Goal: Transaction & Acquisition: Purchase product/service

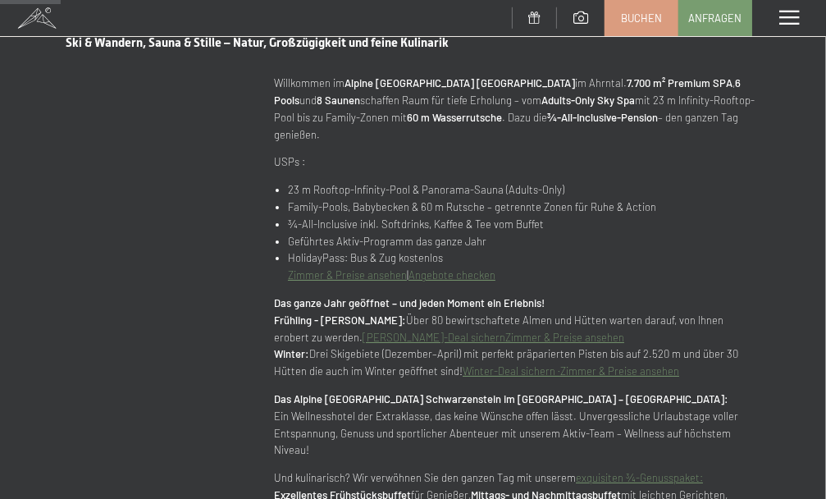
scroll to position [656, 0]
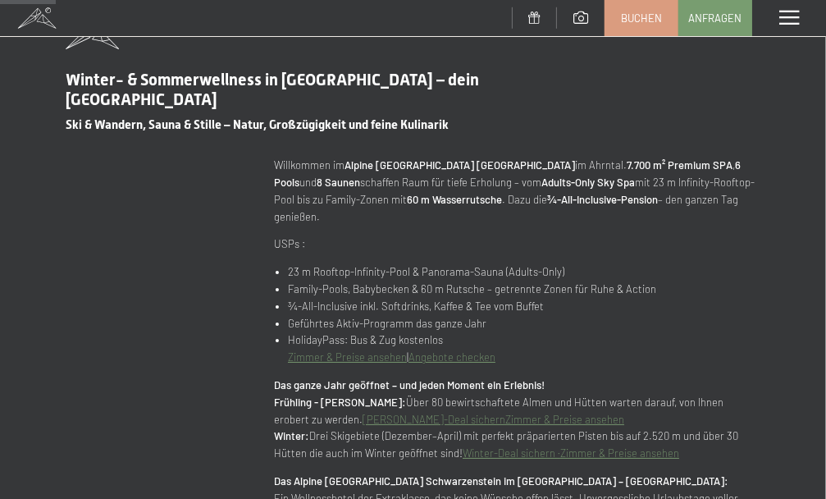
click at [777, 18] on div "Menü" at bounding box center [789, 18] width 74 height 36
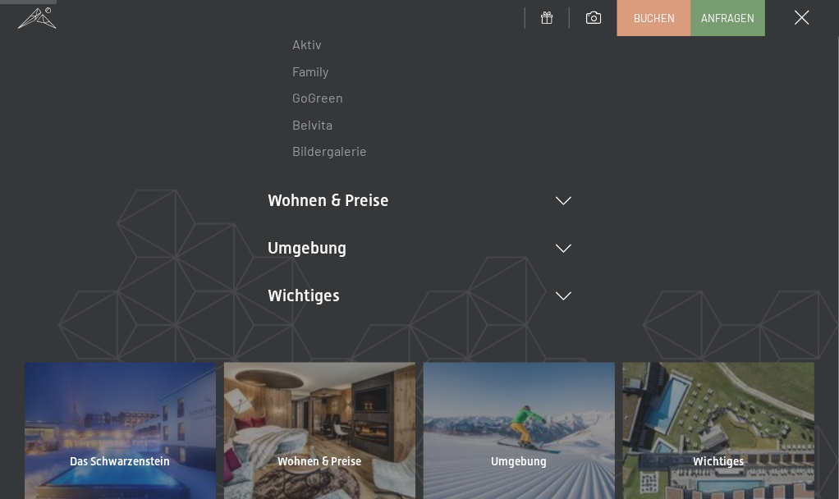
scroll to position [328, 0]
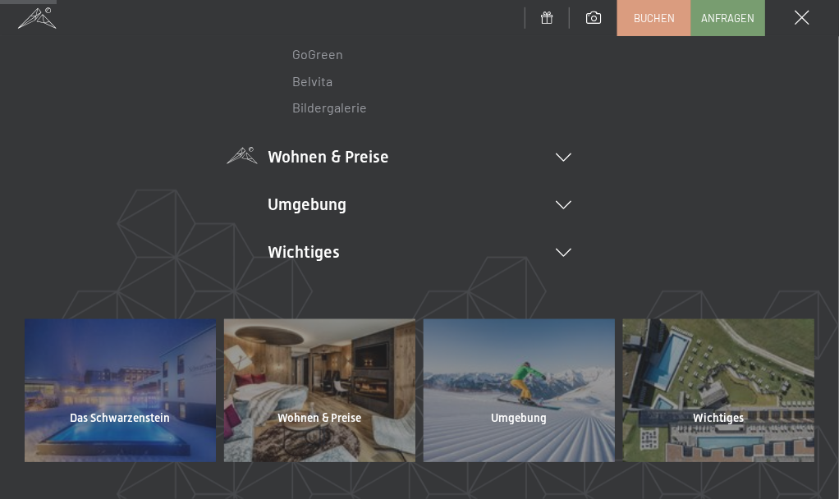
click at [564, 155] on icon at bounding box center [564, 157] width 16 height 8
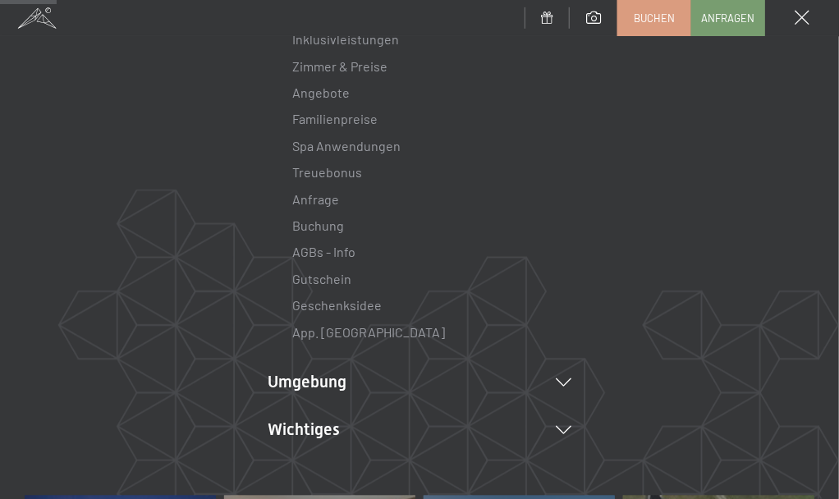
scroll to position [492, 0]
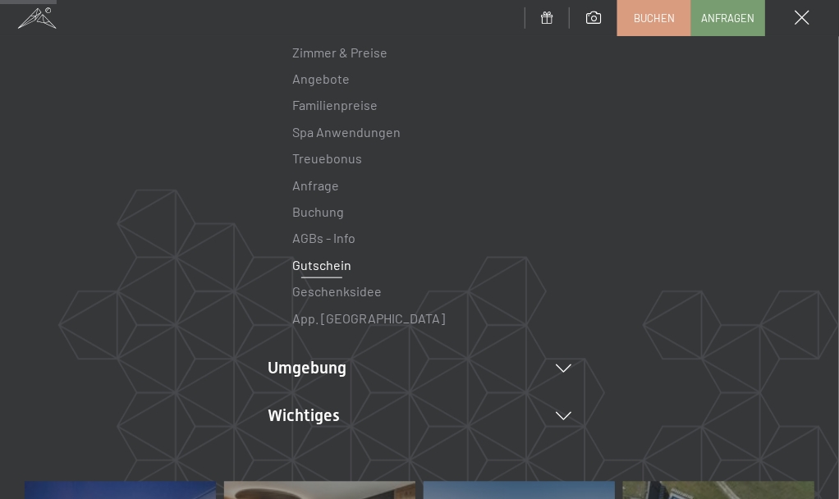
click at [327, 265] on link "Gutschein" at bounding box center [321, 265] width 59 height 16
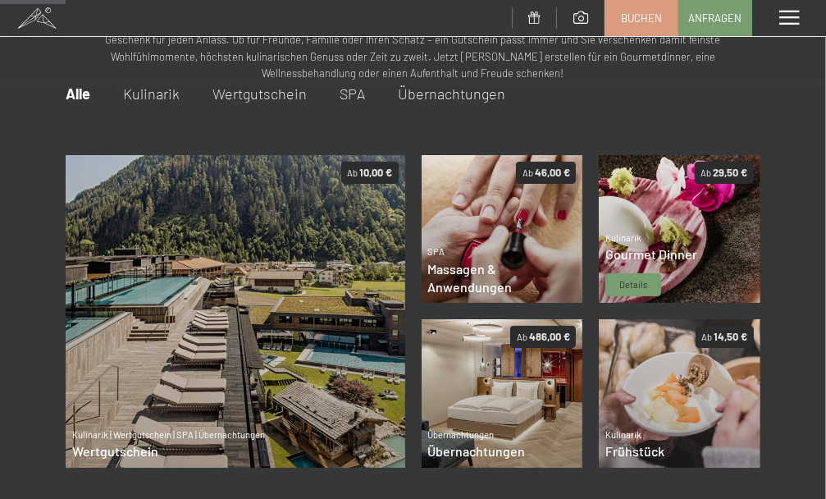
scroll to position [88, 0]
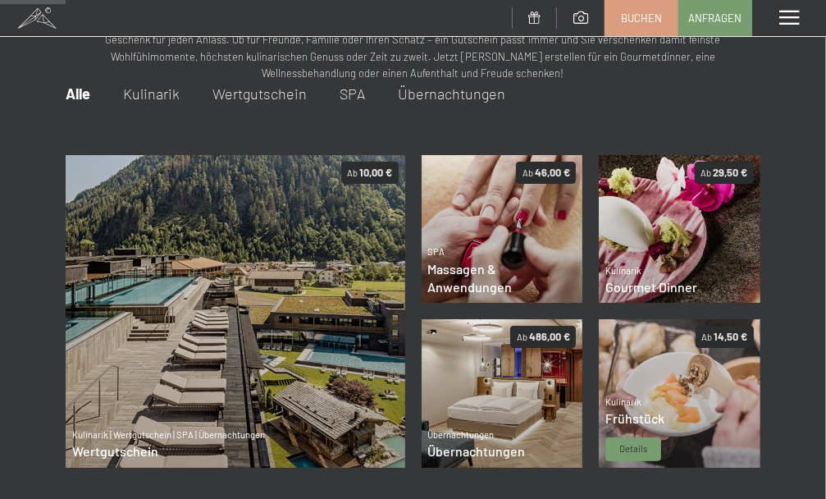
click at [722, 380] on img at bounding box center [680, 393] width 162 height 148
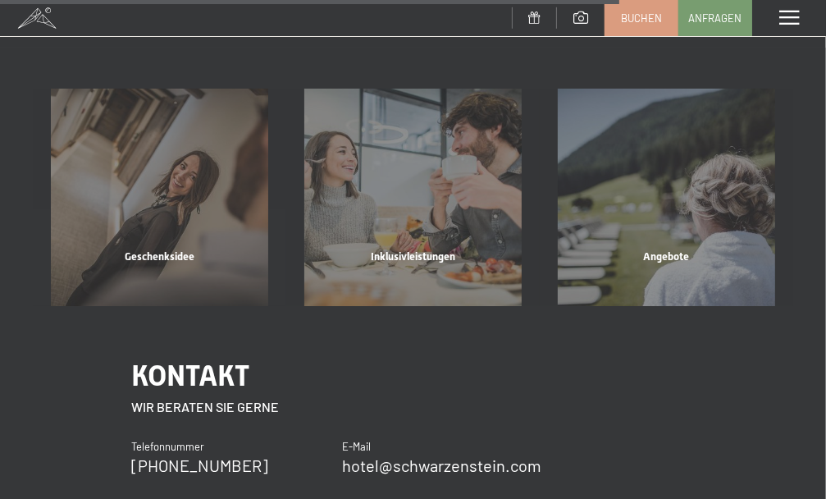
scroll to position [1483, 0]
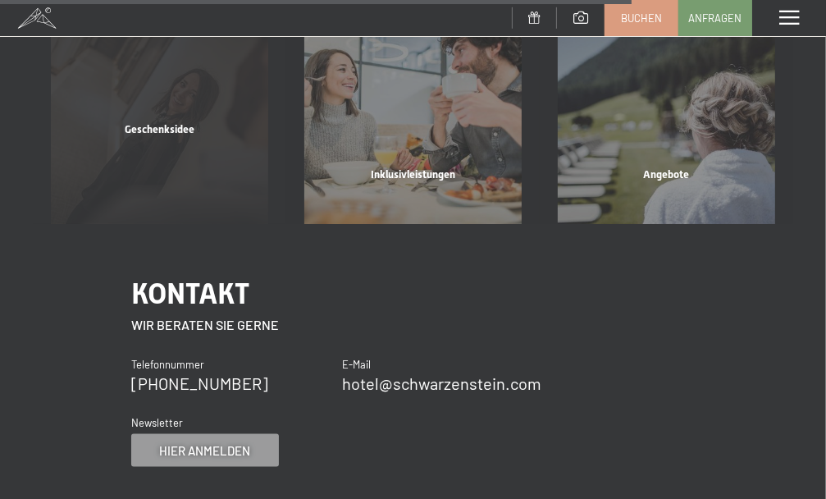
click at [108, 147] on div "Geschenksidee" at bounding box center [160, 150] width 254 height 56
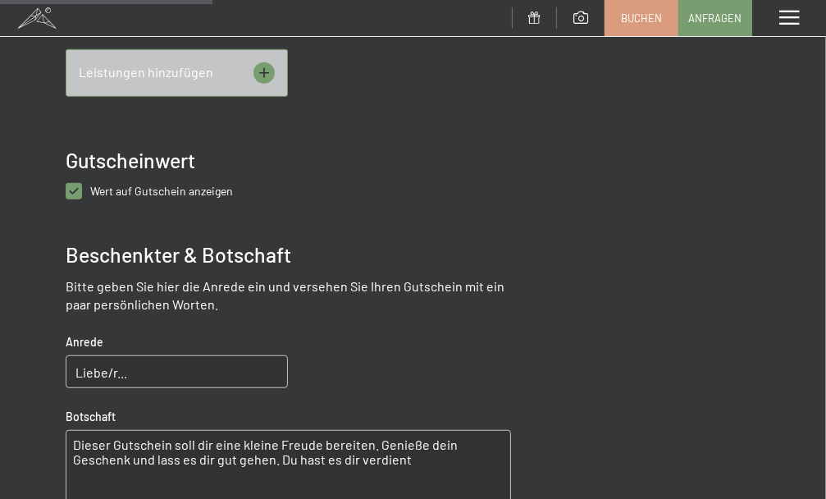
scroll to position [498, 0]
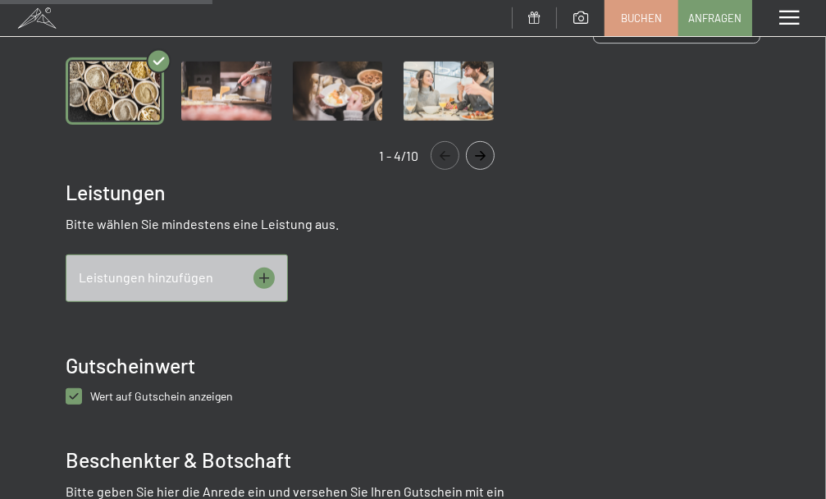
click at [272, 268] on icon at bounding box center [264, 278] width 21 height 21
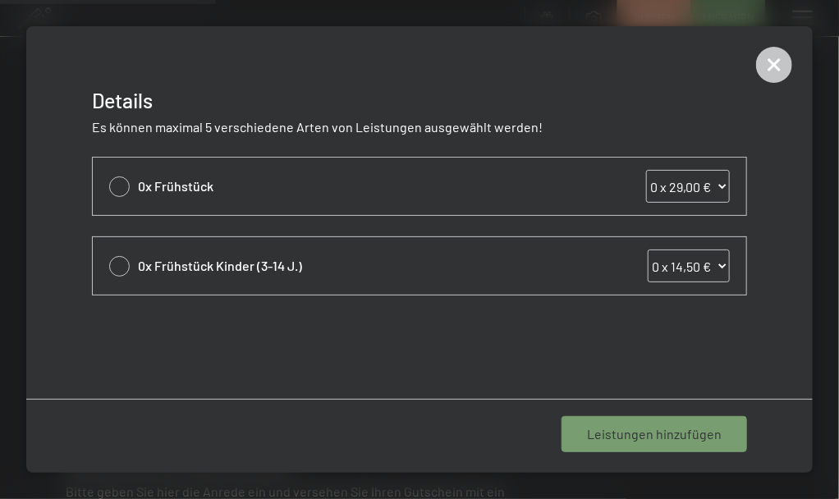
click at [317, 194] on span "0x Frühstück" at bounding box center [360, 186] width 444 height 18
click at [697, 192] on select "0 x 29,00 € 1 x 29,00 € 2 x 29,00 € 3 x 29,00 € 4 x 29,00 € 5 x 29,00 € 6 x 29,…" at bounding box center [688, 186] width 84 height 33
select select "2"
click at [646, 170] on select "0 x 29,00 € 1 x 29,00 € 2 x 29,00 € 3 x 29,00 € 4 x 29,00 € 5 x 29,00 € 6 x 29,…" at bounding box center [688, 186] width 84 height 33
click at [647, 433] on span "1 Leistung hinzufügen" at bounding box center [657, 434] width 127 height 18
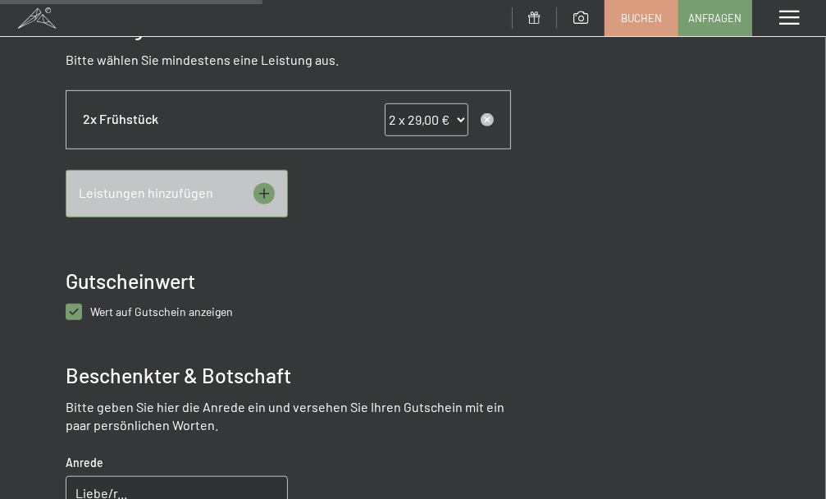
scroll to position [416, 0]
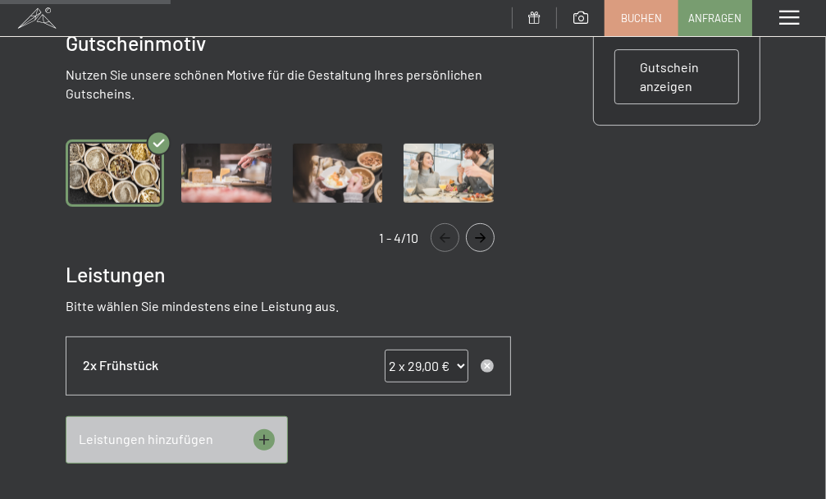
click at [137, 166] on img "Gallery" at bounding box center [115, 172] width 98 height 67
click at [477, 233] on icon "Navigate to next slide" at bounding box center [480, 238] width 27 height 10
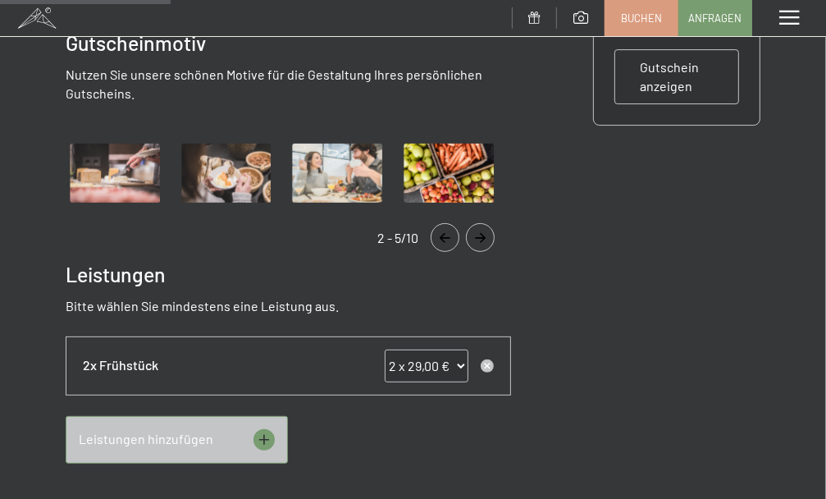
click at [340, 155] on img "Gallery" at bounding box center [337, 172] width 98 height 67
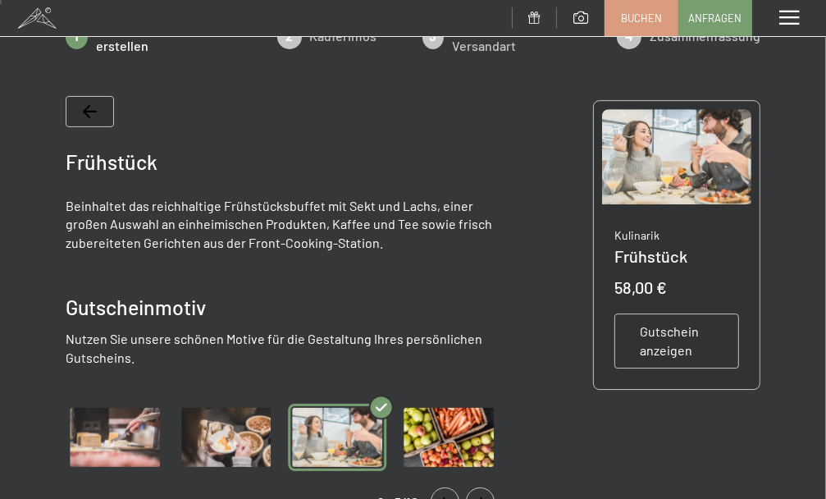
scroll to position [410, 0]
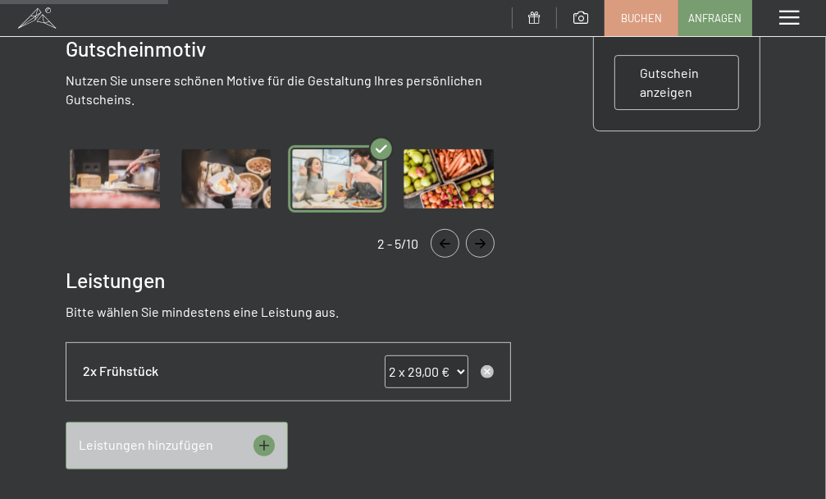
click at [451, 180] on img "Gallery" at bounding box center [449, 178] width 98 height 67
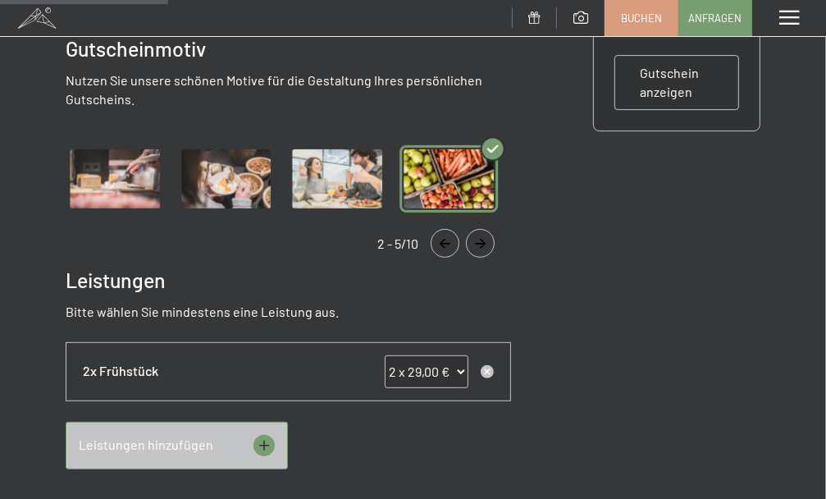
click at [479, 229] on button "Navigate to next slide" at bounding box center [480, 243] width 29 height 29
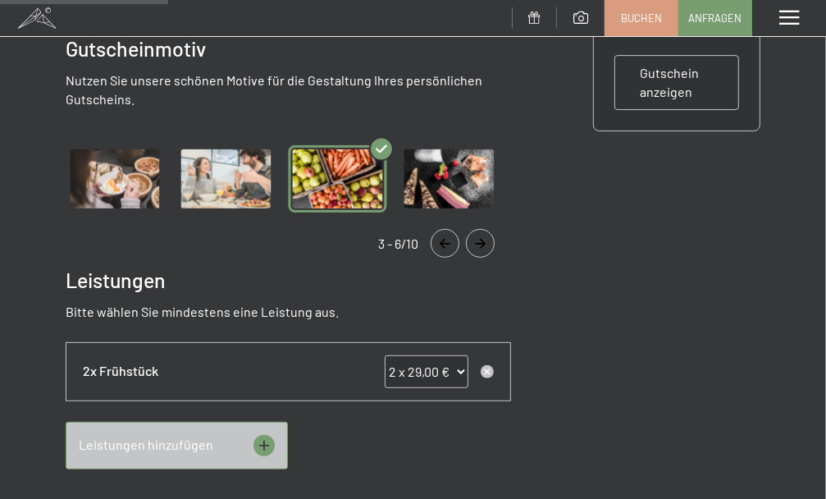
click at [479, 229] on button "Navigate to next slide" at bounding box center [480, 243] width 29 height 29
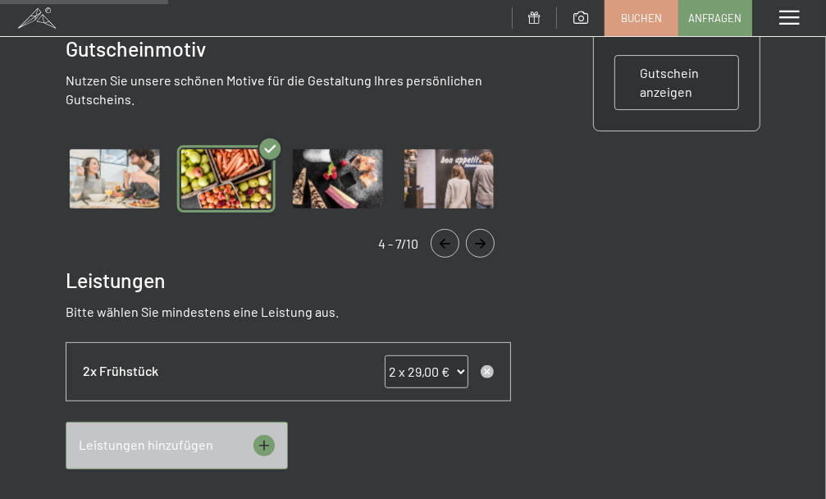
click at [479, 229] on button "Navigate to next slide" at bounding box center [480, 243] width 29 height 29
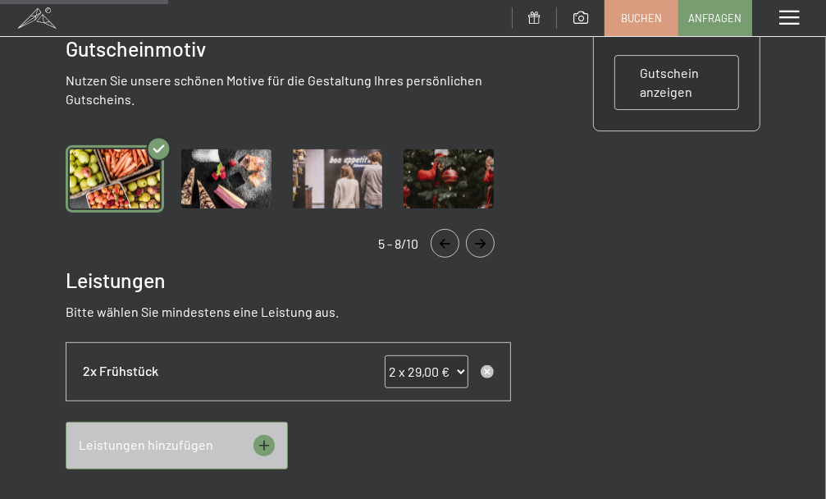
click at [479, 229] on button "Navigate to next slide" at bounding box center [480, 243] width 29 height 29
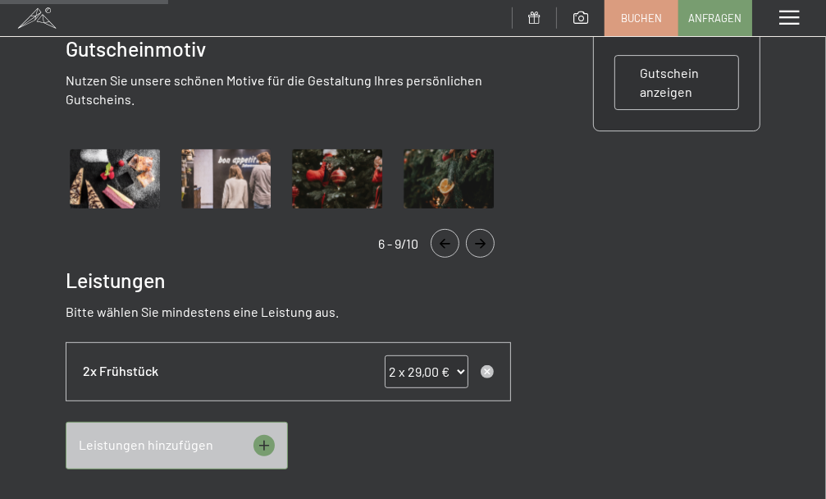
click at [479, 229] on button "Navigate to next slide" at bounding box center [480, 243] width 29 height 29
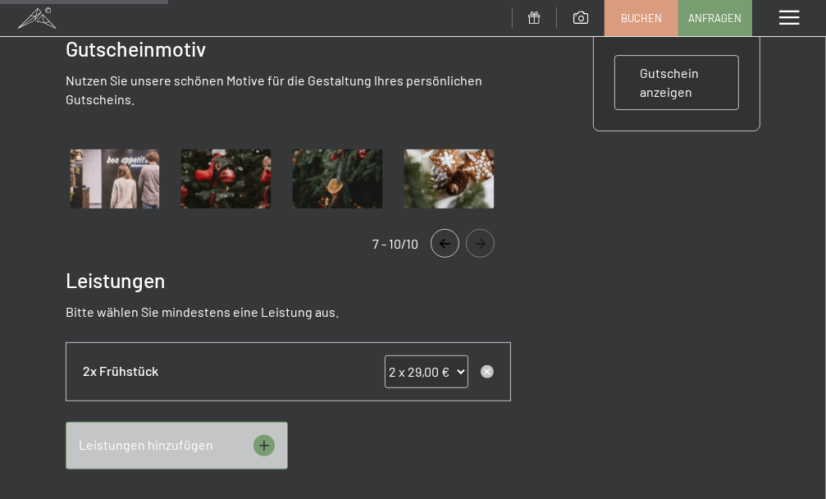
click at [479, 229] on button "Navigate to next slide" at bounding box center [480, 243] width 29 height 29
click at [441, 239] on icon "Navigate to previous slide" at bounding box center [445, 244] width 11 height 10
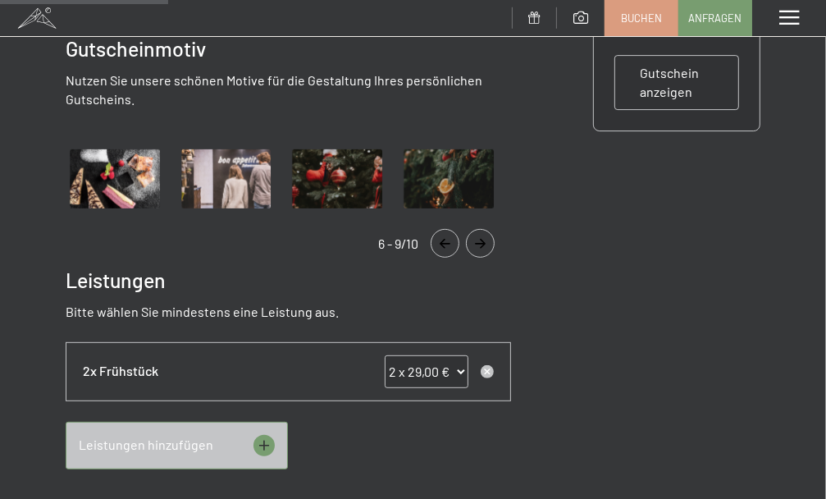
click at [441, 239] on icon "Navigate to previous slide" at bounding box center [445, 244] width 11 height 10
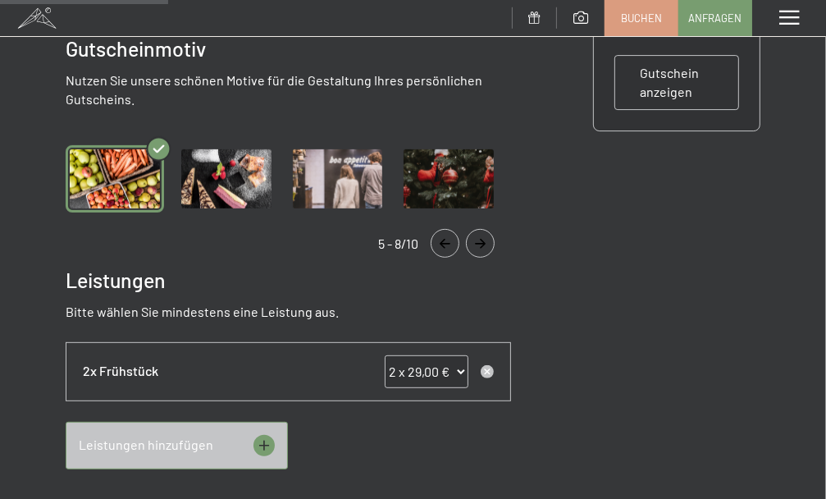
click at [441, 239] on icon "Navigate to previous slide" at bounding box center [445, 244] width 11 height 10
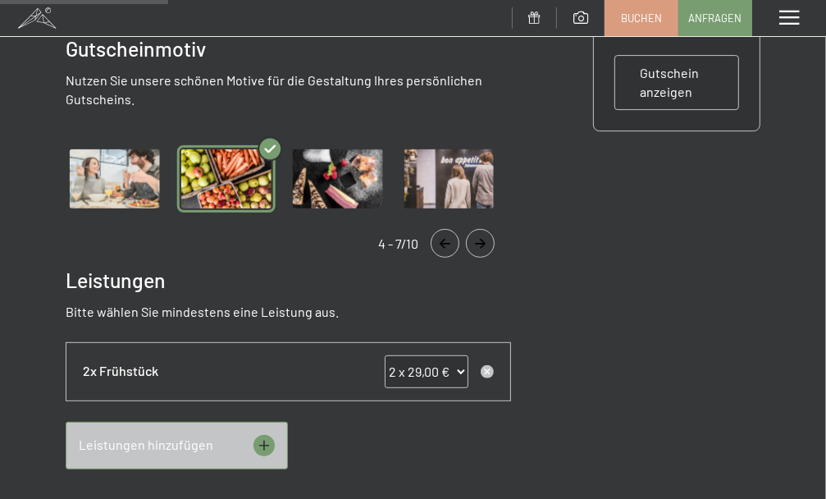
click at [441, 239] on icon "Navigate to previous slide" at bounding box center [445, 244] width 11 height 10
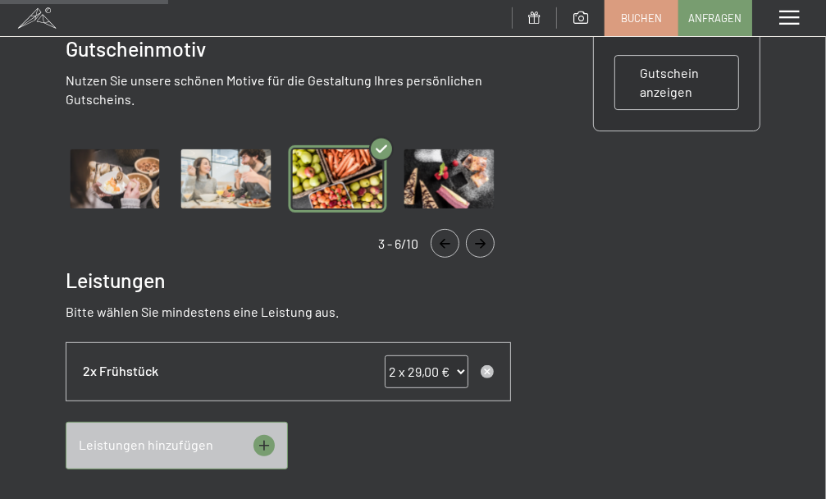
click at [441, 239] on icon "Navigate to previous slide" at bounding box center [445, 244] width 27 height 10
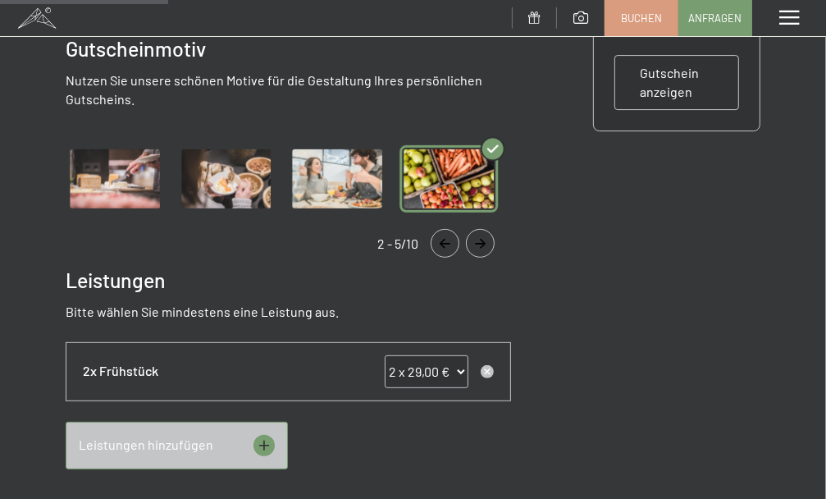
click at [441, 239] on icon "Navigate to previous slide" at bounding box center [445, 244] width 27 height 10
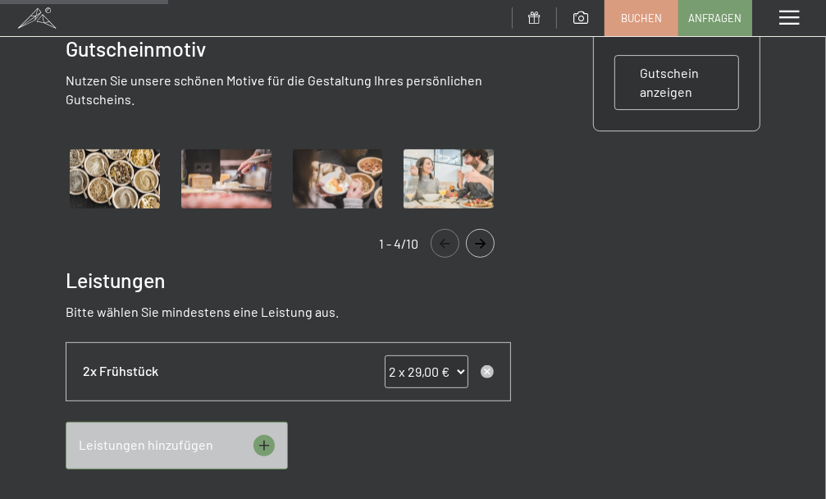
click at [364, 170] on img "Gallery" at bounding box center [338, 178] width 98 height 67
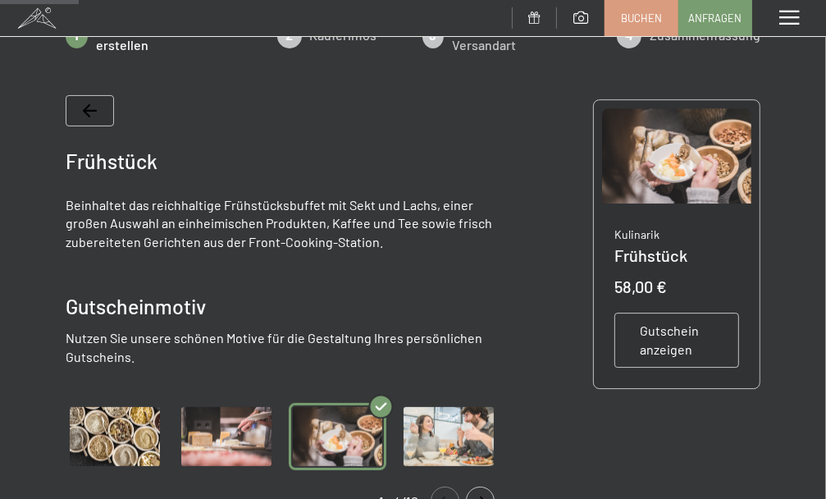
scroll to position [246, 0]
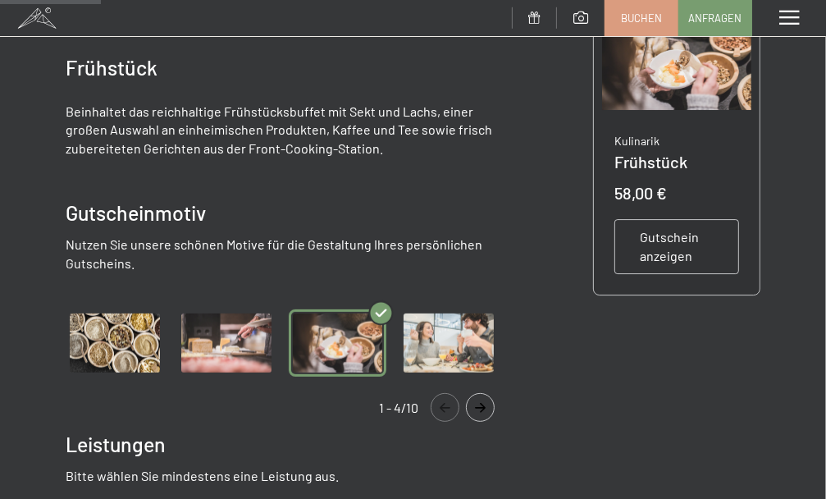
click at [148, 309] on img "Gallery" at bounding box center [115, 342] width 98 height 67
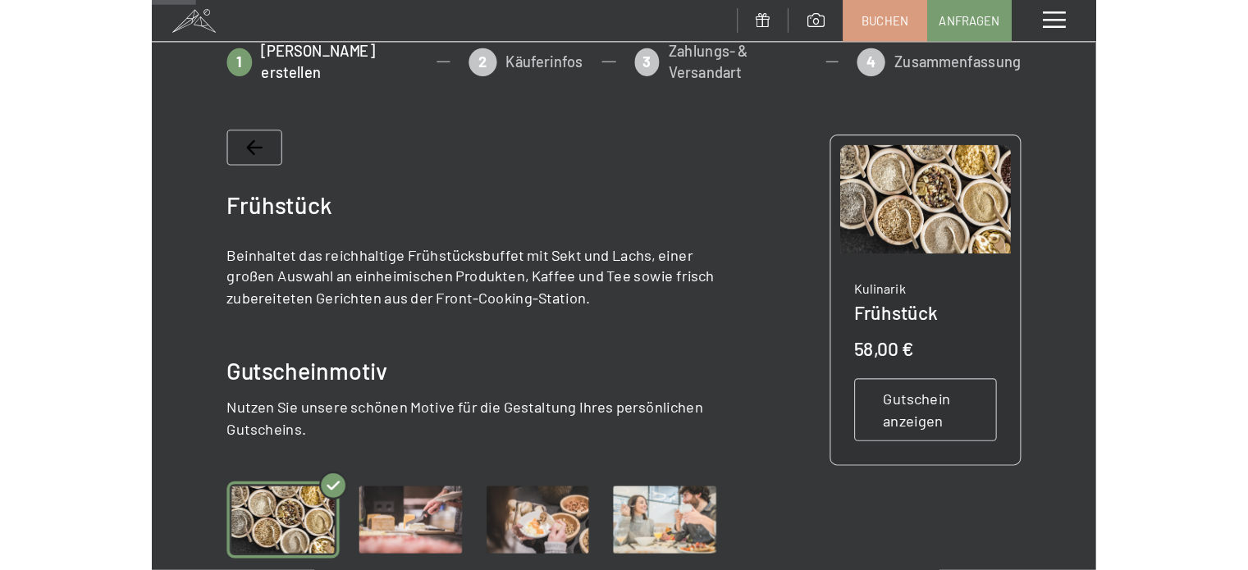
scroll to position [164, 0]
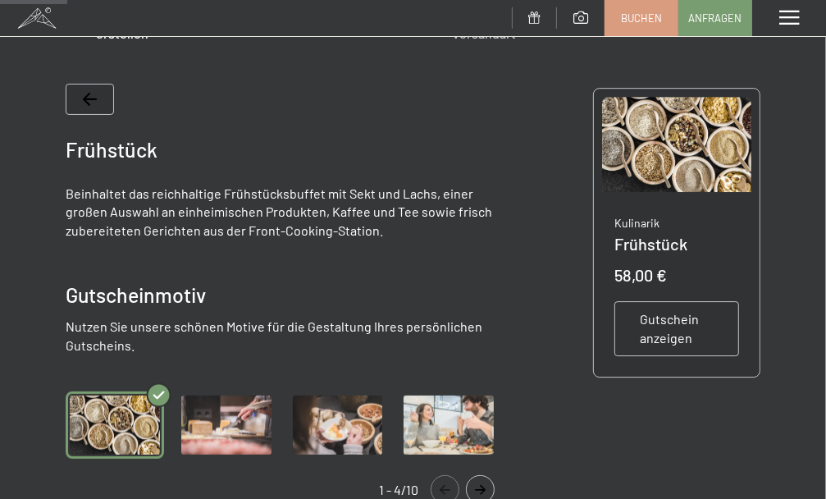
click at [673, 334] on span "Gutschein anzeigen" at bounding box center [677, 329] width 74 height 37
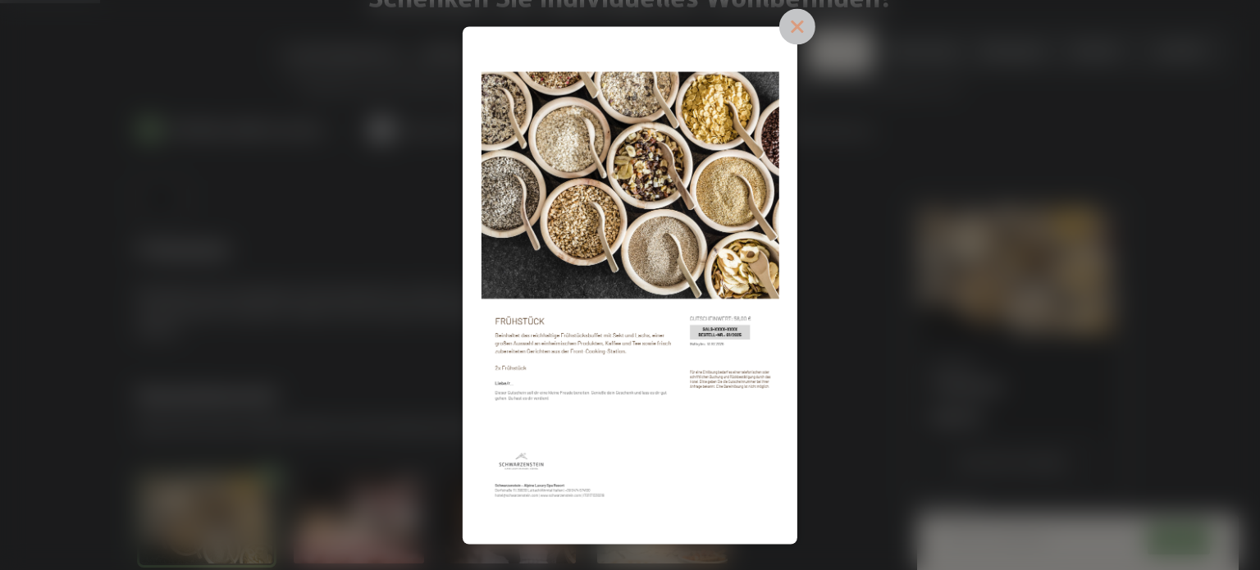
click at [798, 24] on icon at bounding box center [797, 26] width 16 height 16
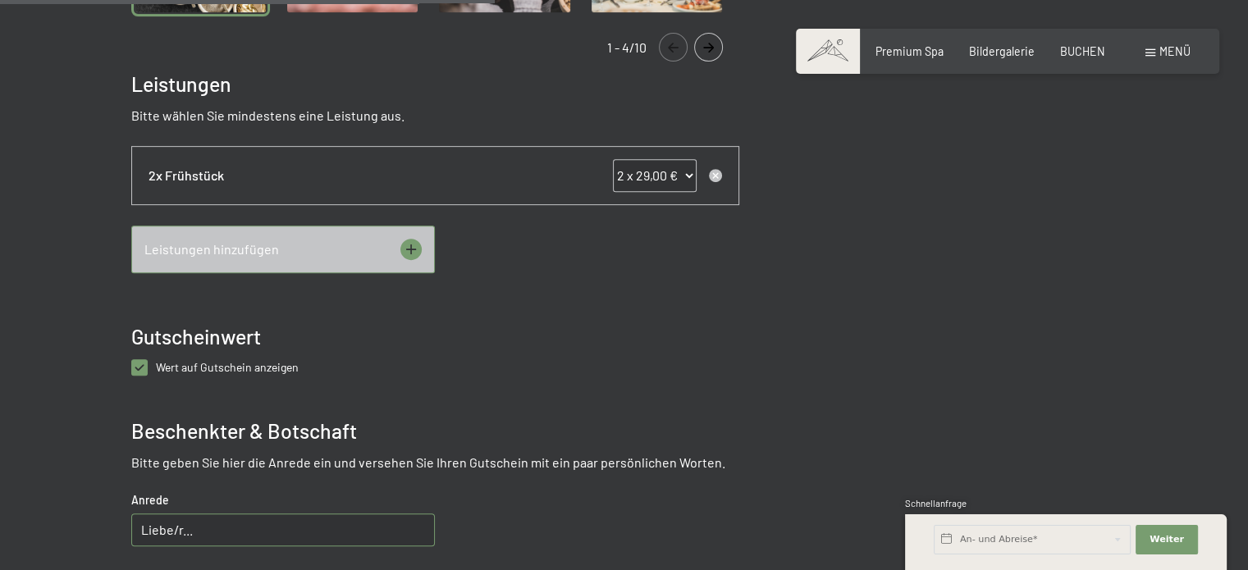
scroll to position [821, 0]
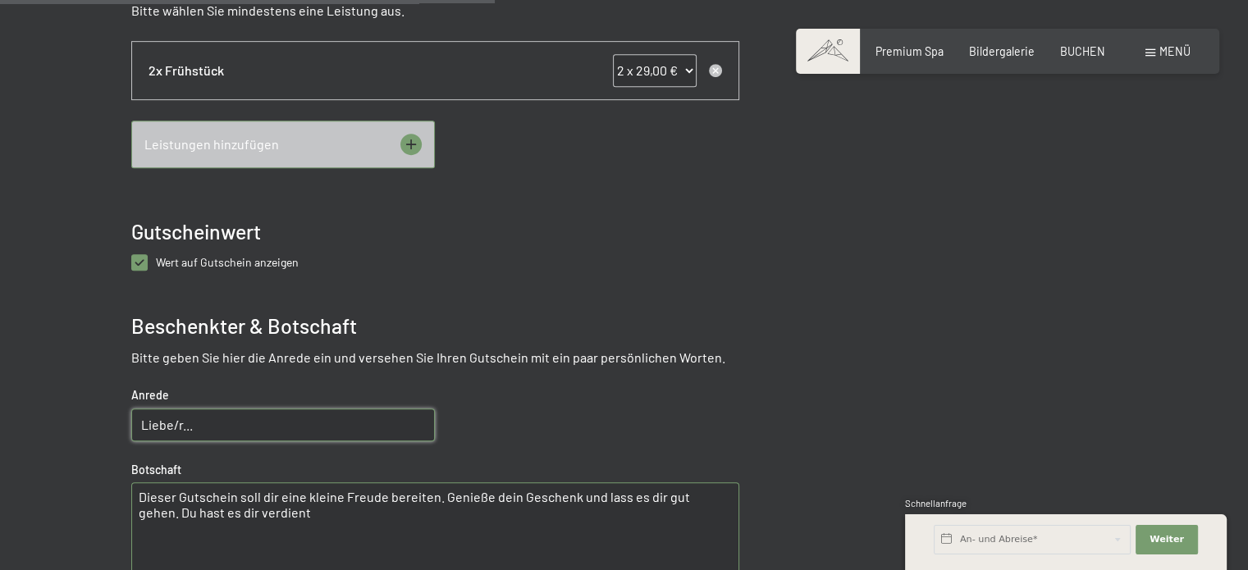
click at [246, 409] on input "Liebe/r..." at bounding box center [283, 425] width 304 height 33
type input "Liebe Sarah, lieber Lukas"
click at [267, 482] on textarea "Dieser Gutschein soll dir eine kleine Freude bereiten. Genieße dein Geschenk un…" at bounding box center [435, 541] width 608 height 118
click at [496, 482] on textarea "Dieser Gutschein soll euch eine kleine Freude bereiten. Genieße dein Geschenk u…" at bounding box center [435, 541] width 608 height 118
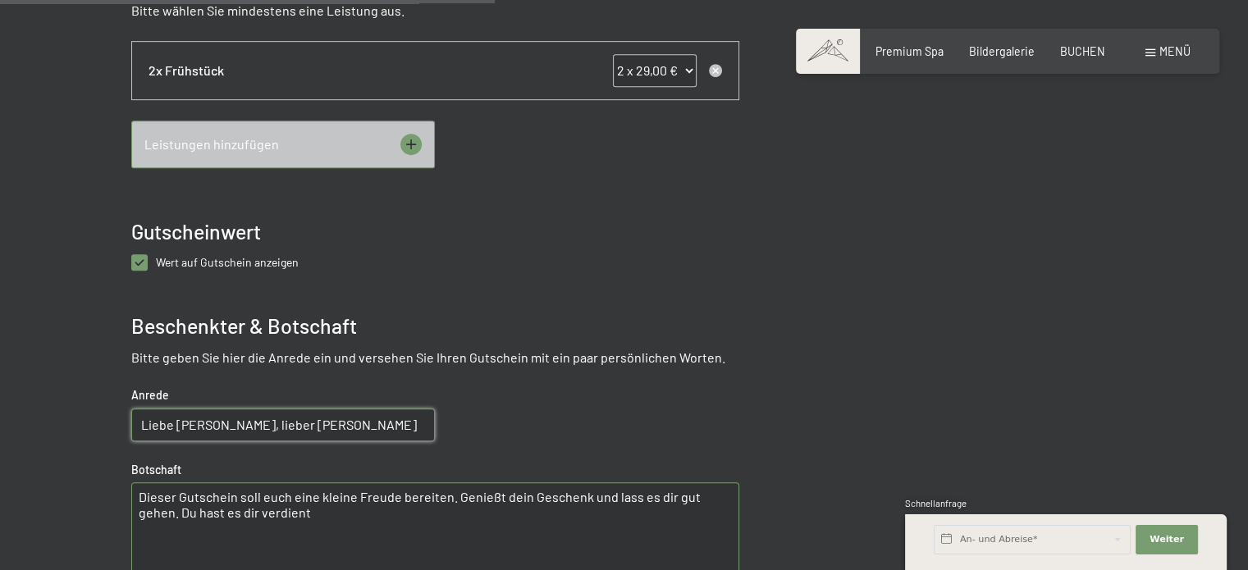
click at [518, 482] on textarea "Dieser Gutschein soll euch eine kleine Freude bereiten. Genießt dein Geschenk u…" at bounding box center [435, 541] width 608 height 118
click at [656, 482] on textarea "Dieser Gutschein soll euch eine kleine Freude bereiten. Genießt euer Geschenk u…" at bounding box center [435, 541] width 608 height 118
click at [396, 498] on textarea "Dieser Gutschein soll euch eine kleine Freude bereiten. Genießt euer Geschenk u…" at bounding box center [435, 541] width 608 height 118
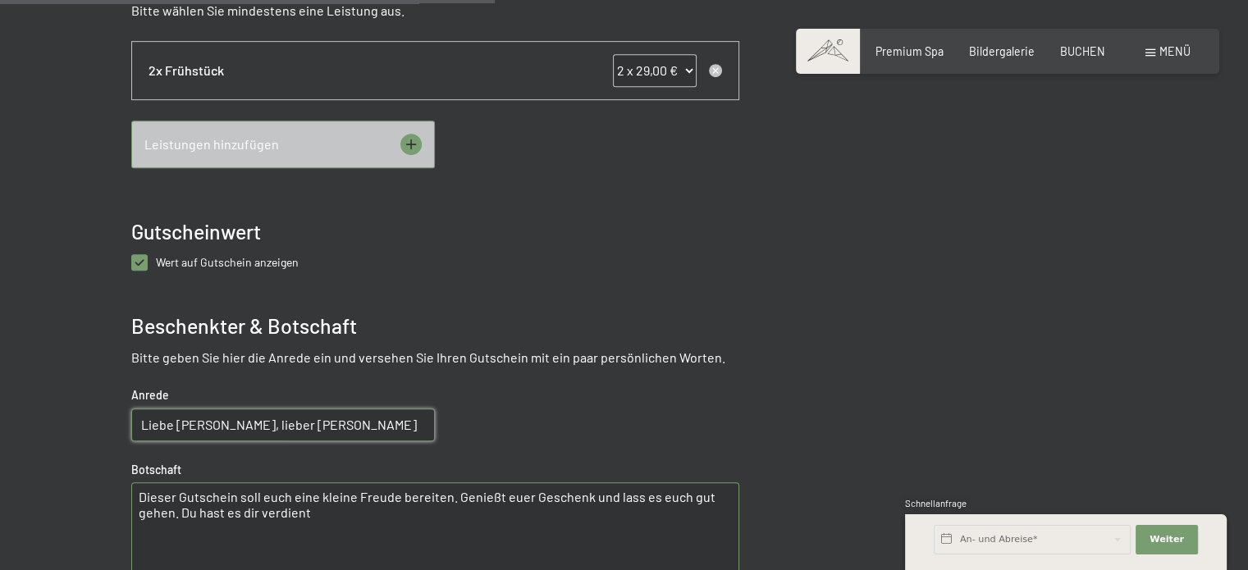
drag, startPoint x: 184, startPoint y: 493, endPoint x: 349, endPoint y: 495, distance: 164.9
click at [349, 495] on textarea "Dieser Gutschein soll euch eine kleine Freude bereiten. Genießt euer Geschenk u…" at bounding box center [435, 541] width 608 height 118
type textarea "Dieser Gutschein soll euch eine kleine Freude bereiten. Genießt euer Geschenk u…"
click at [344, 409] on input "Liebe Sarah, lieber Lukas" at bounding box center [283, 425] width 304 height 33
type input "Liebe Sarah, lieber Lukas,"
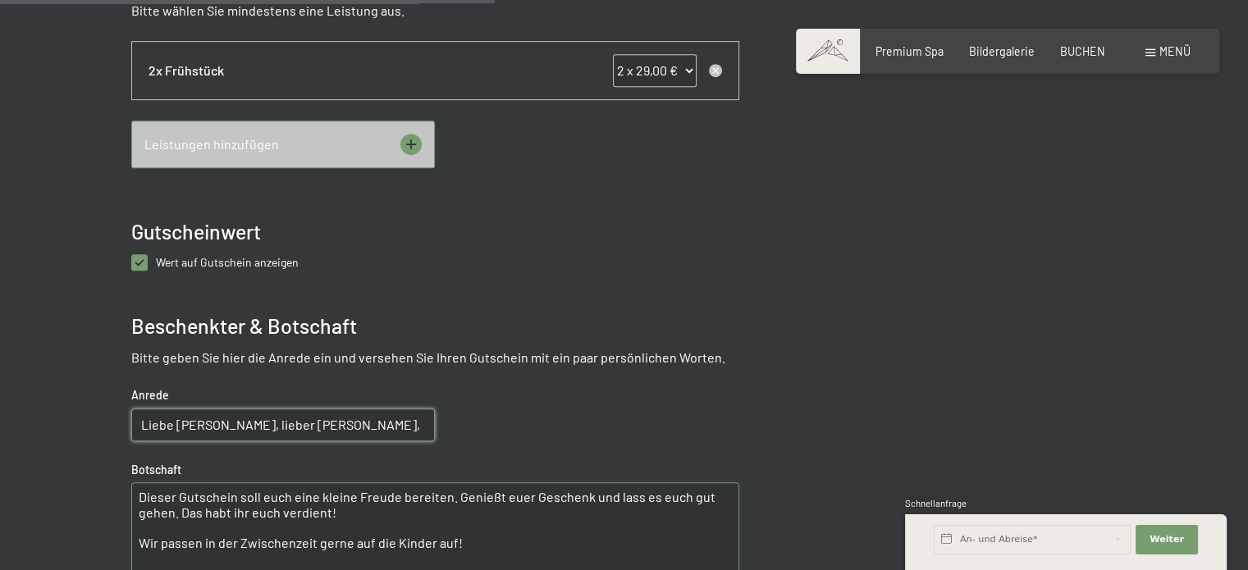
click at [147, 482] on textarea "Dieser Gutschein soll euch eine kleine Freude bereiten. Genießt euer Geschenk u…" at bounding box center [435, 541] width 608 height 118
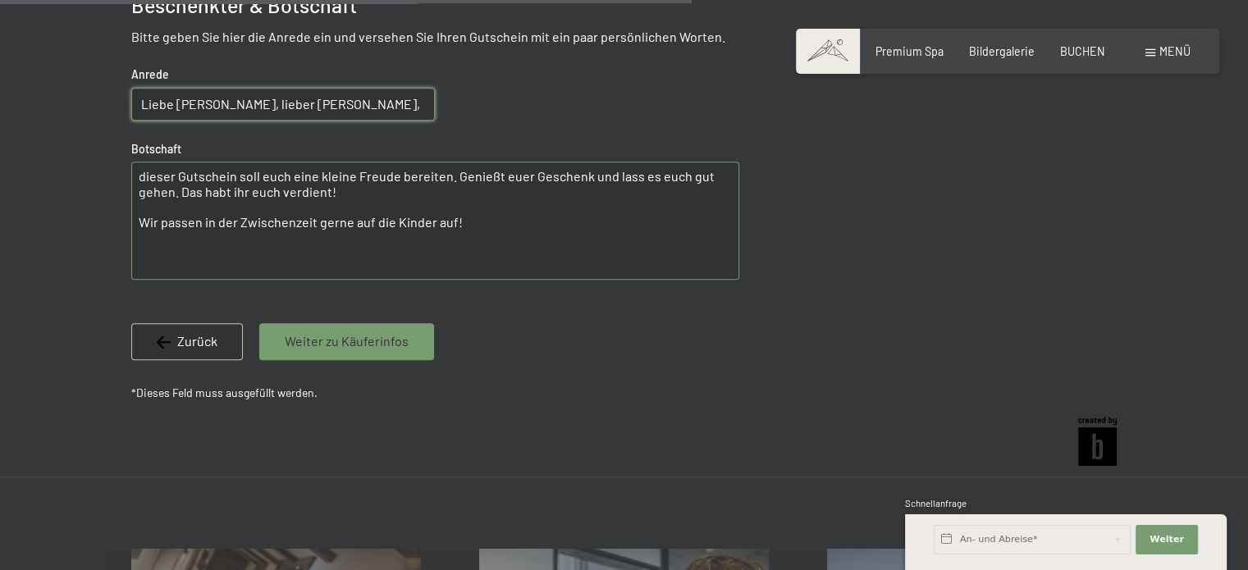
scroll to position [1149, 0]
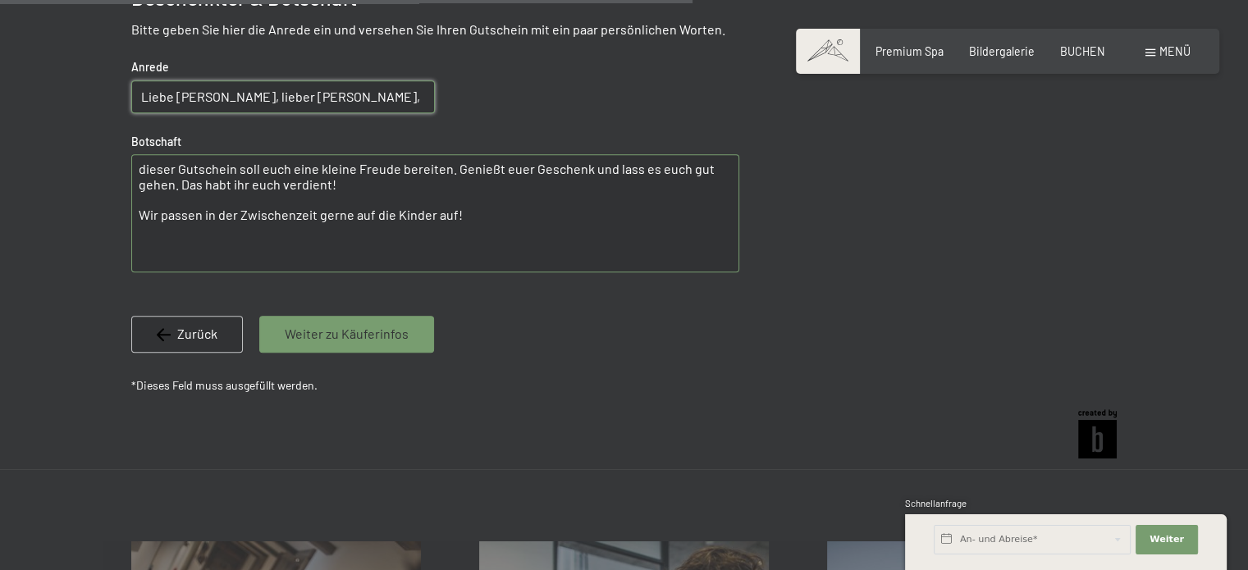
click at [505, 185] on textarea "dieser Gutschein soll euch eine kleine Freude bereiten. Genießt euer Geschenk u…" at bounding box center [435, 213] width 608 height 118
click at [514, 214] on textarea "dieser Gutschein soll euch eine kleine Freude bereiten. Genießt euer Geschenk u…" at bounding box center [435, 213] width 608 height 118
drag, startPoint x: 157, startPoint y: 193, endPoint x: 119, endPoint y: 192, distance: 37.8
click at [219, 194] on textarea "dieser Gutschein soll euch eine kleine Freude bereiten. Genießt euer Geschenk u…" at bounding box center [435, 213] width 608 height 118
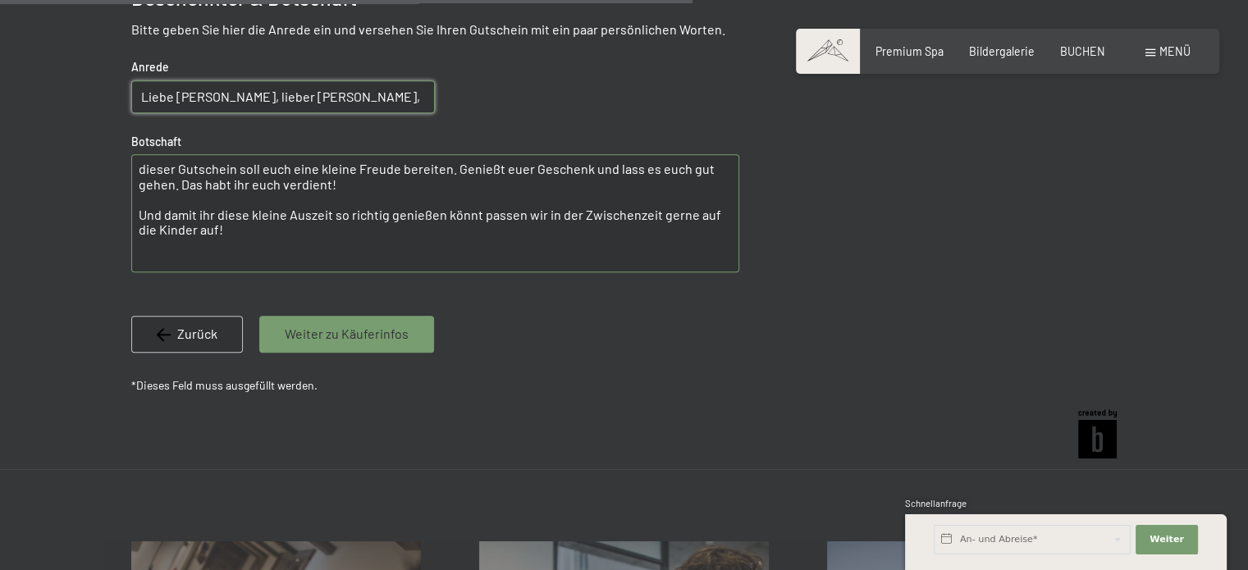
drag, startPoint x: 450, startPoint y: 149, endPoint x: 178, endPoint y: 166, distance: 272.9
click at [178, 166] on textarea "dieser Gutschein soll euch eine kleine Freude bereiten. Genießt euer Geschenk u…" at bounding box center [435, 213] width 608 height 118
click at [550, 156] on textarea "dieser Gutschein soll euch eine kleine Freude bereiten. Genießt euer Geschenk u…" at bounding box center [435, 213] width 608 height 118
drag, startPoint x: 448, startPoint y: 146, endPoint x: 606, endPoint y: 144, distance: 158.4
click at [606, 154] on textarea "dieser Gutschein soll euch eine kleine Freude bereiten. Genießt euer Geschenk u…" at bounding box center [435, 213] width 608 height 118
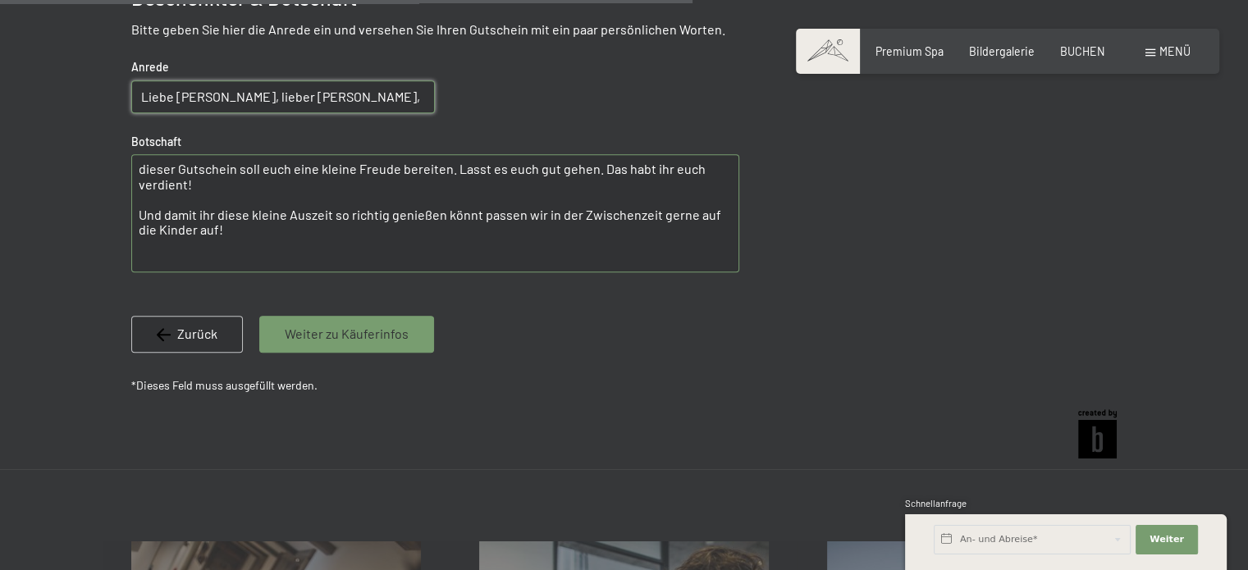
click at [601, 154] on textarea "dieser Gutschein soll euch eine kleine Freude bereiten. Lasst es euch gut gehen…" at bounding box center [435, 213] width 608 height 118
click at [322, 163] on textarea "dieser Gutschein soll euch eine kleine Freude bereiten. Lasst es euch gut gehen…" at bounding box center [435, 213] width 608 height 118
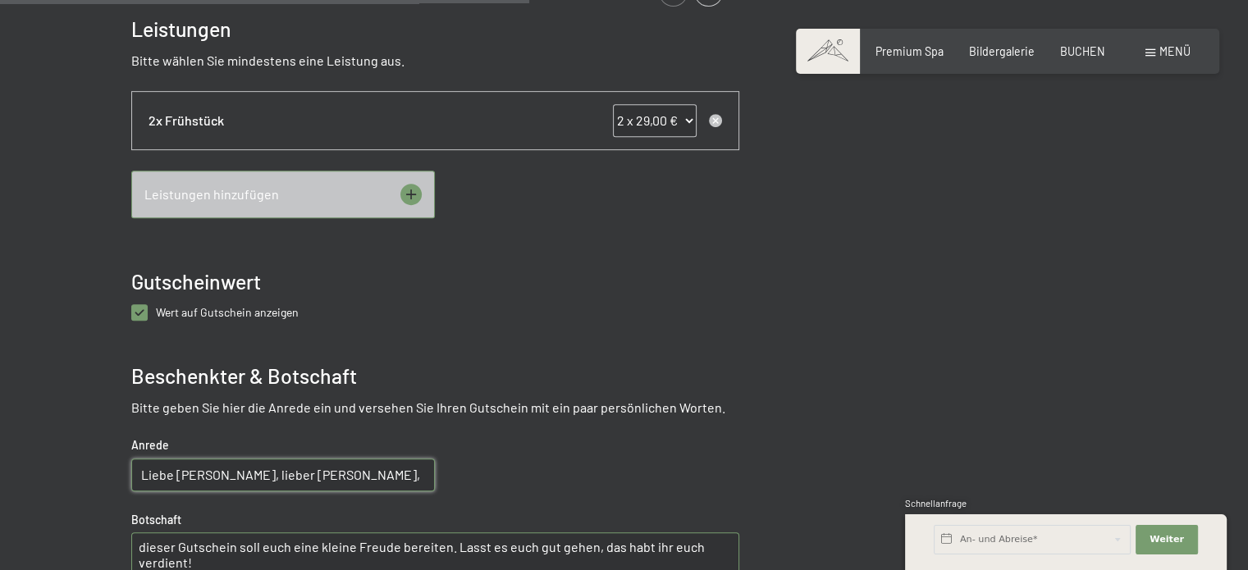
scroll to position [739, 0]
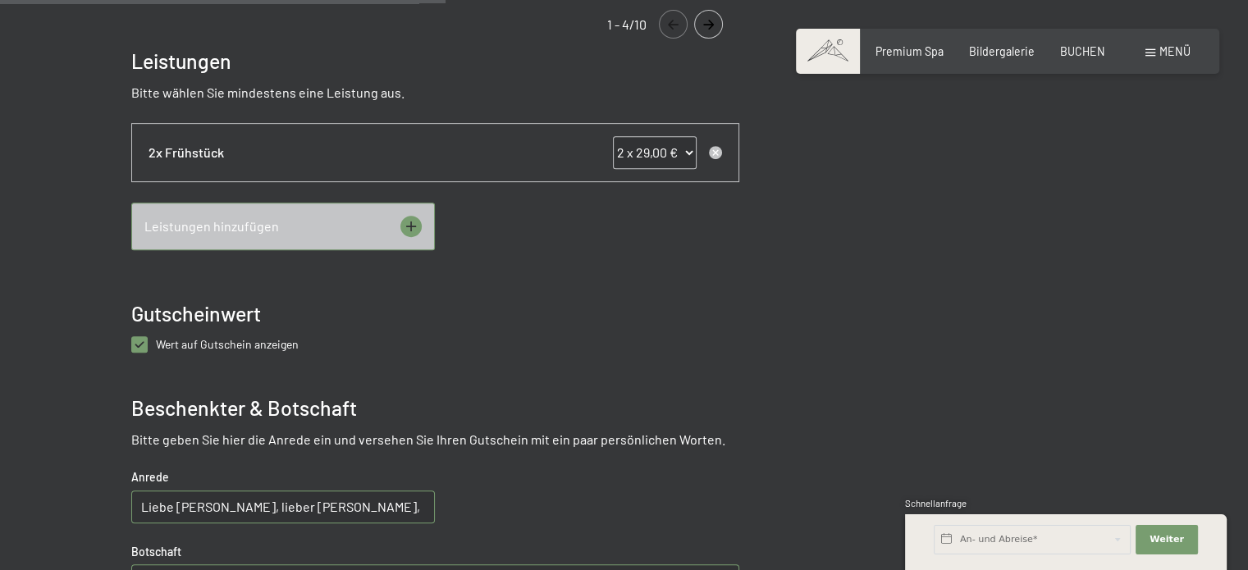
click at [413, 216] on icon at bounding box center [410, 226] width 21 height 21
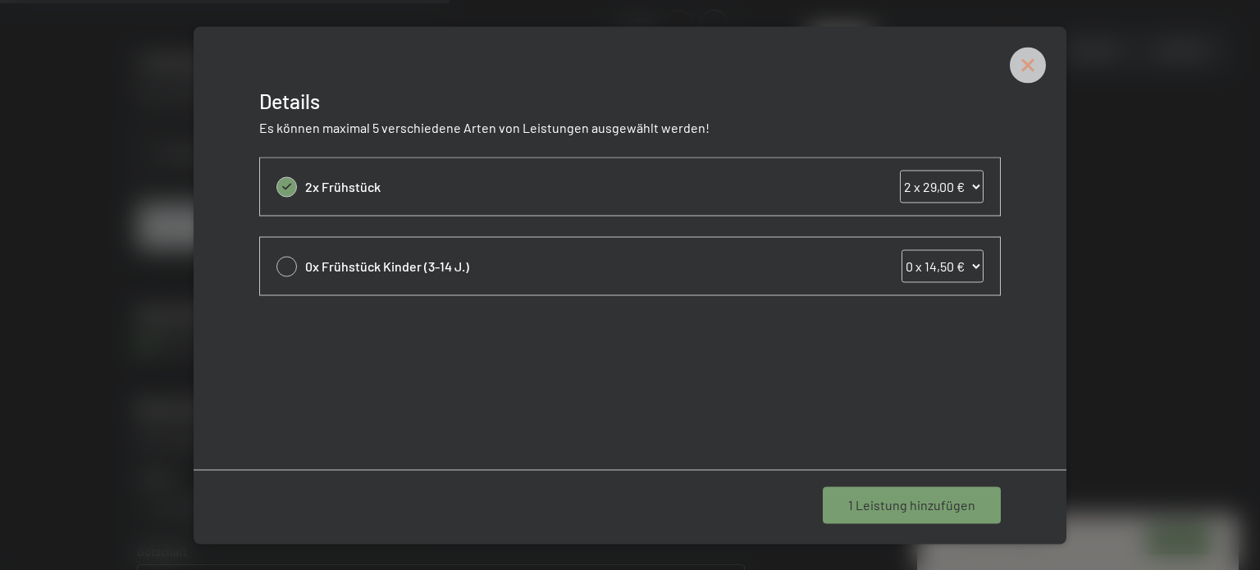
click at [825, 63] on icon at bounding box center [1028, 65] width 16 height 16
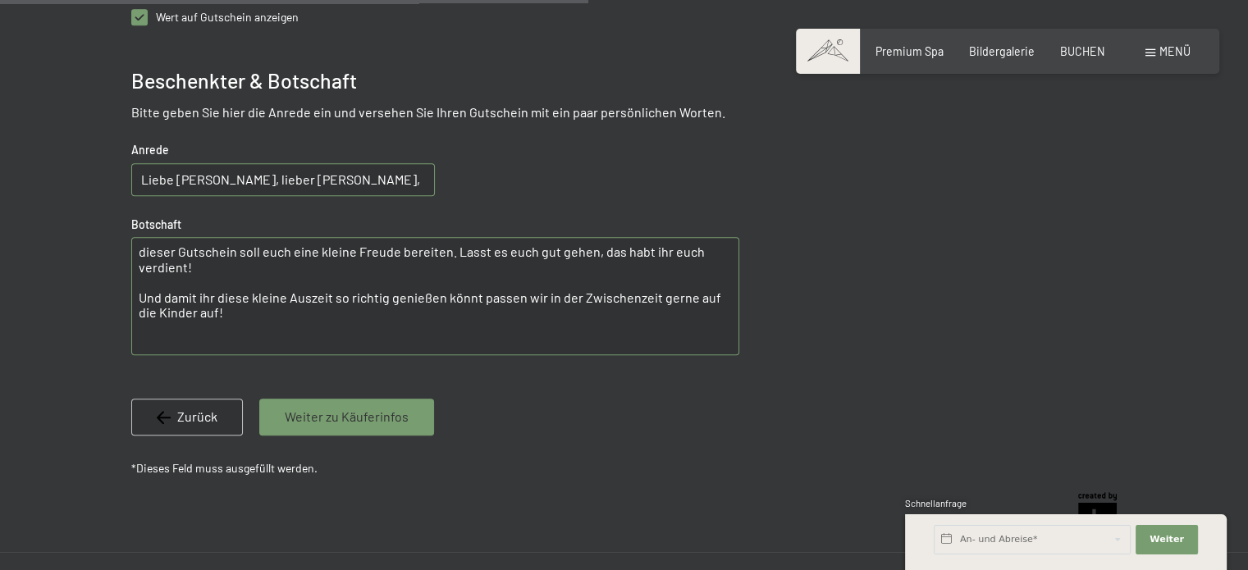
scroll to position [1067, 0]
click at [476, 277] on textarea "dieser Gutschein soll euch eine kleine Freude bereiten. Lasst es euch gut gehen…" at bounding box center [435, 295] width 608 height 118
drag, startPoint x: 273, startPoint y: 293, endPoint x: 80, endPoint y: 263, distance: 195.1
click at [231, 295] on textarea "dieser Gutschein soll euch eine kleine Freude bereiten. Lasst es euch gut gehen…" at bounding box center [435, 295] width 608 height 118
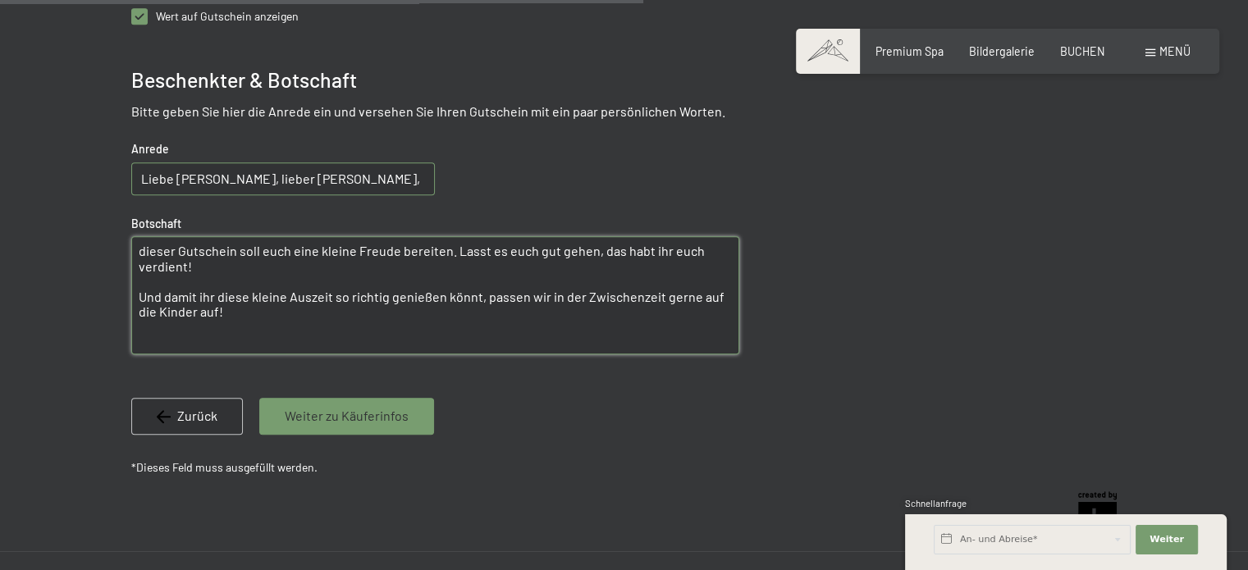
click at [230, 308] on textarea "dieser Gutschein soll euch eine kleine Freude bereiten. Lasst es euch gut gehen…" at bounding box center [435, 295] width 608 height 118
click at [203, 318] on textarea "dieser Gutschein soll euch eine kleine Freude bereiten. Lasst es euch gut gehen…" at bounding box center [435, 295] width 608 height 118
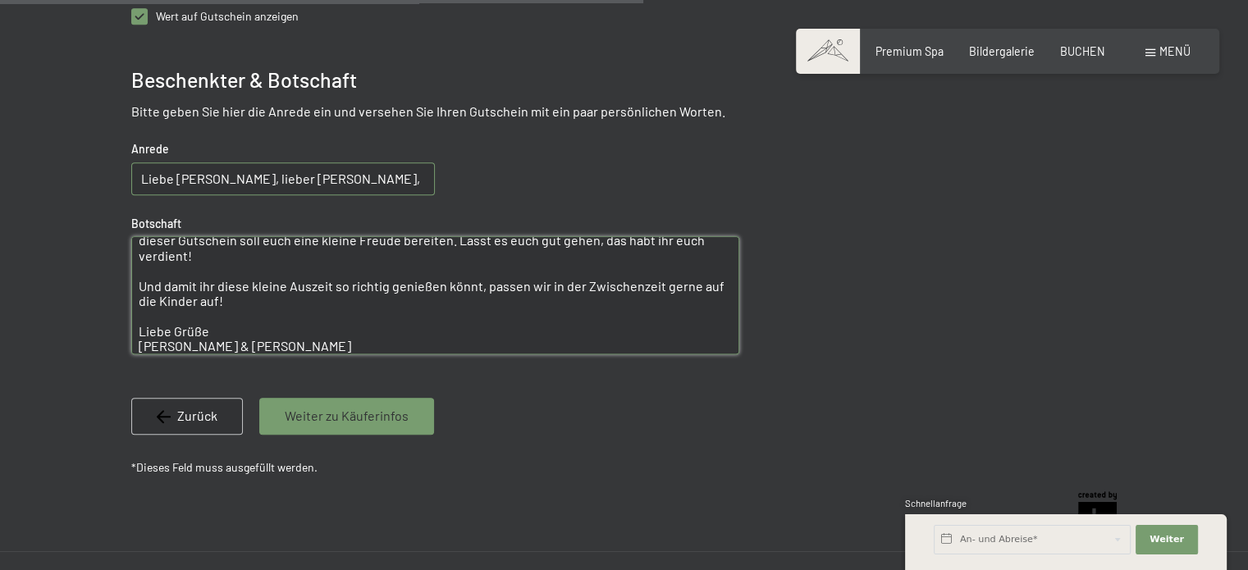
drag, startPoint x: 250, startPoint y: 318, endPoint x: 25, endPoint y: 256, distance: 233.1
click at [293, 282] on textarea "dieser Gutschein soll euch eine kleine Freude bereiten. Lasst es euch gut gehen…" at bounding box center [435, 295] width 608 height 118
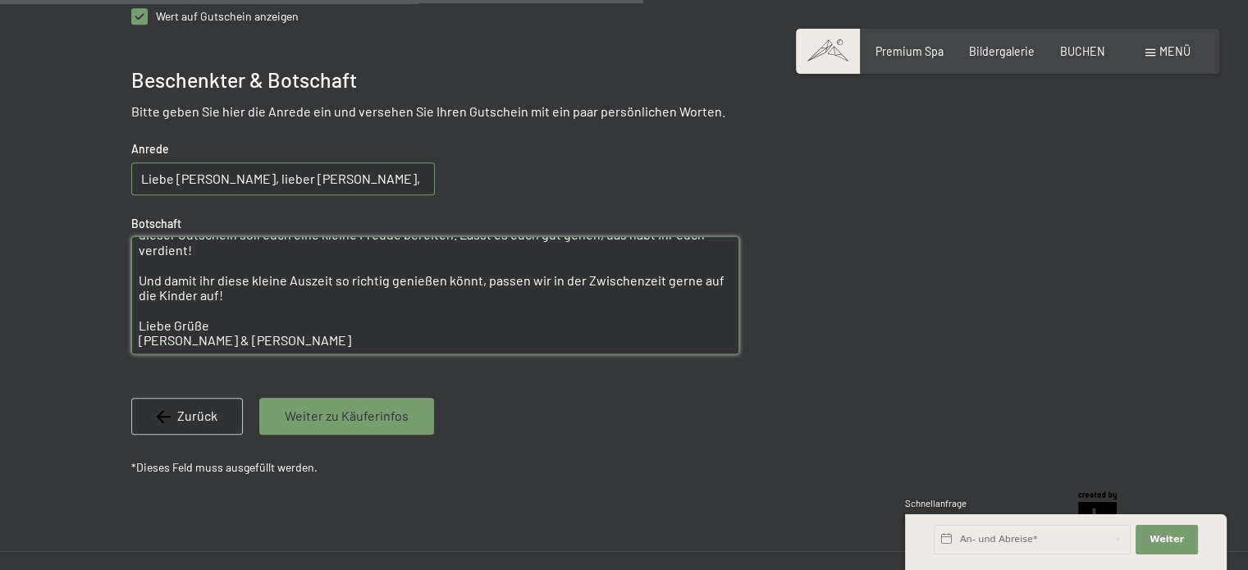
scroll to position [0, 0]
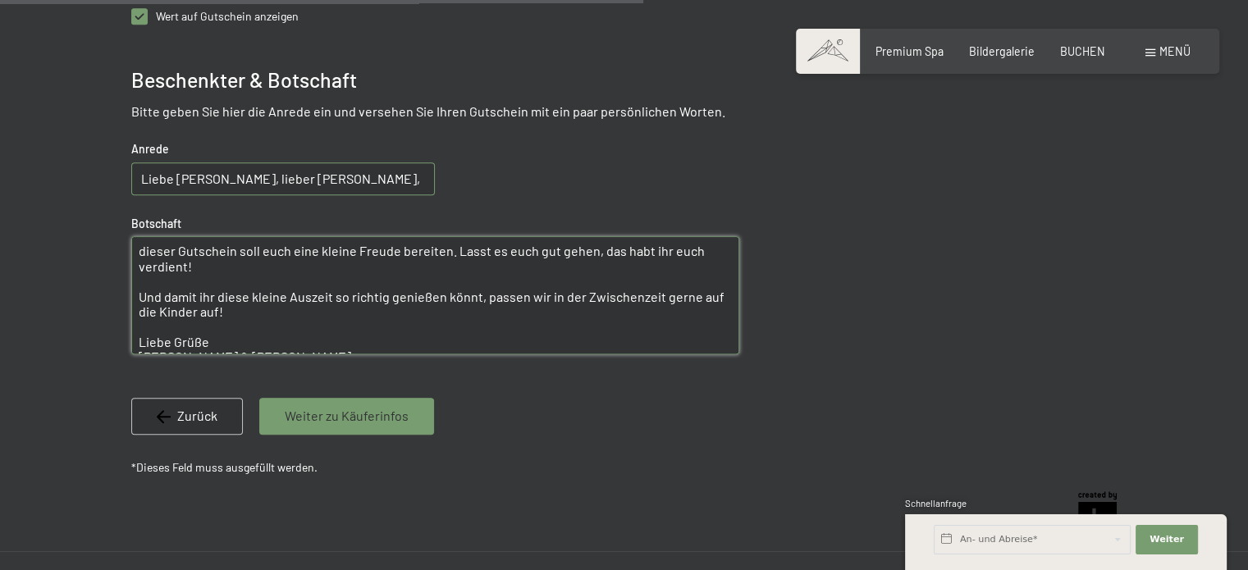
drag, startPoint x: 249, startPoint y: 324, endPoint x: 6, endPoint y: 201, distance: 272.3
type textarea "dieser Gutschein soll euch eine kleine Freude bereiten. Lasst es euch gut gehen…"
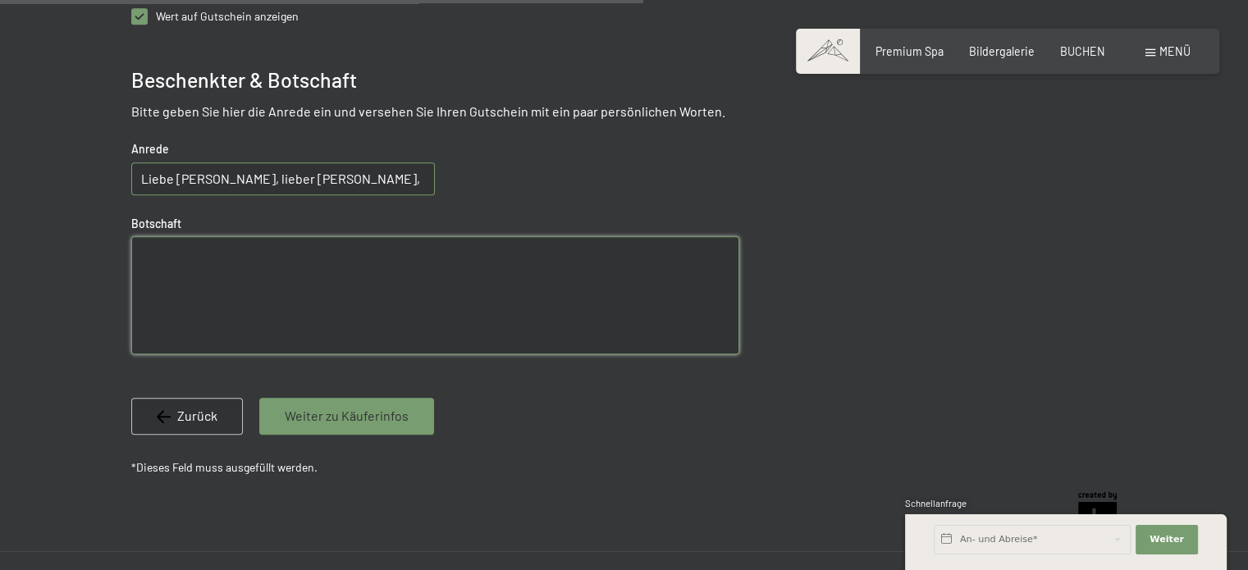
paste textarea "Dieser Gutschein soll euch eine kleine Freude bereiten. Lasst es euch gut gehen…"
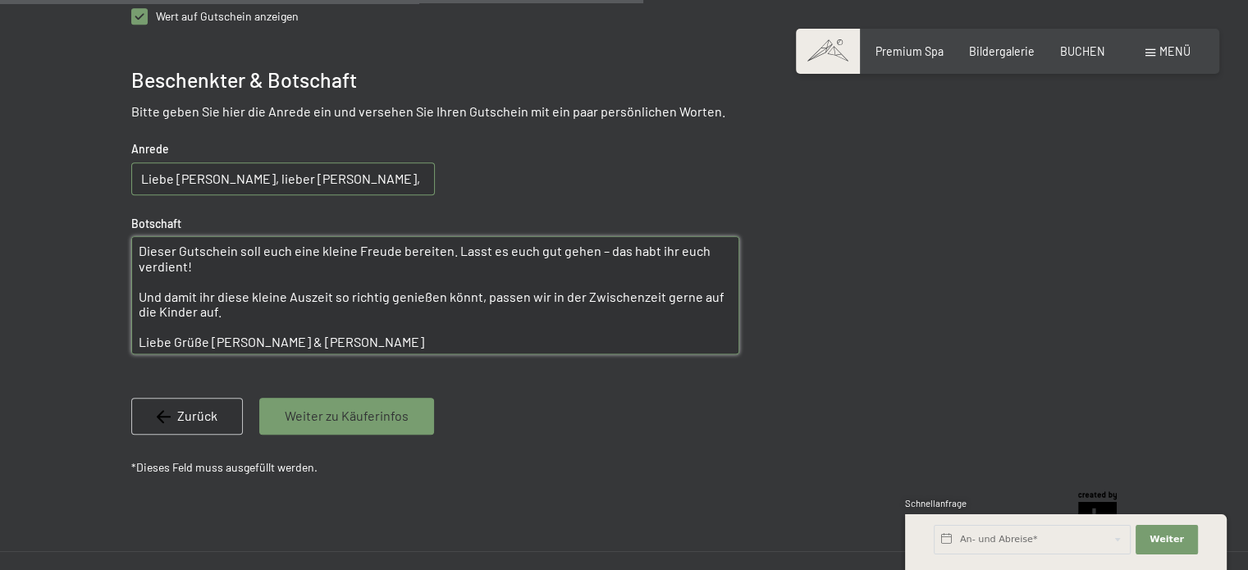
click at [148, 236] on textarea "Dieser Gutschein soll euch eine kleine Freude bereiten. Lasst es euch gut gehen…" at bounding box center [435, 295] width 608 height 118
click at [215, 316] on textarea "dieser Gutschein soll euch eine kleine Freude bereiten. Lasst es euch gut gehen…" at bounding box center [435, 295] width 608 height 118
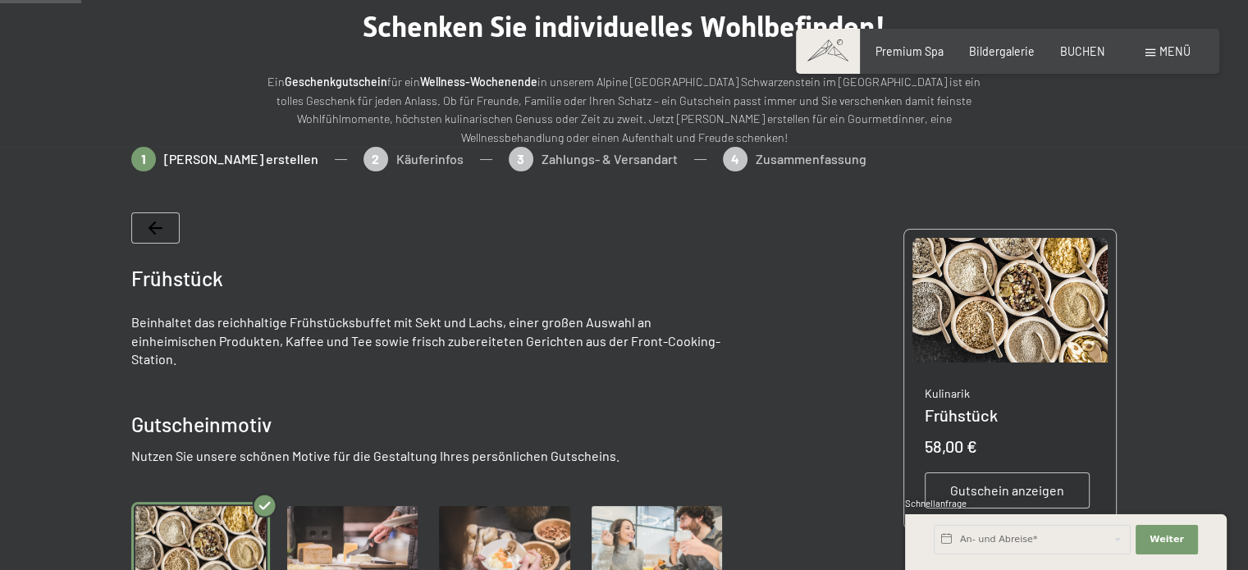
scroll to position [164, 0]
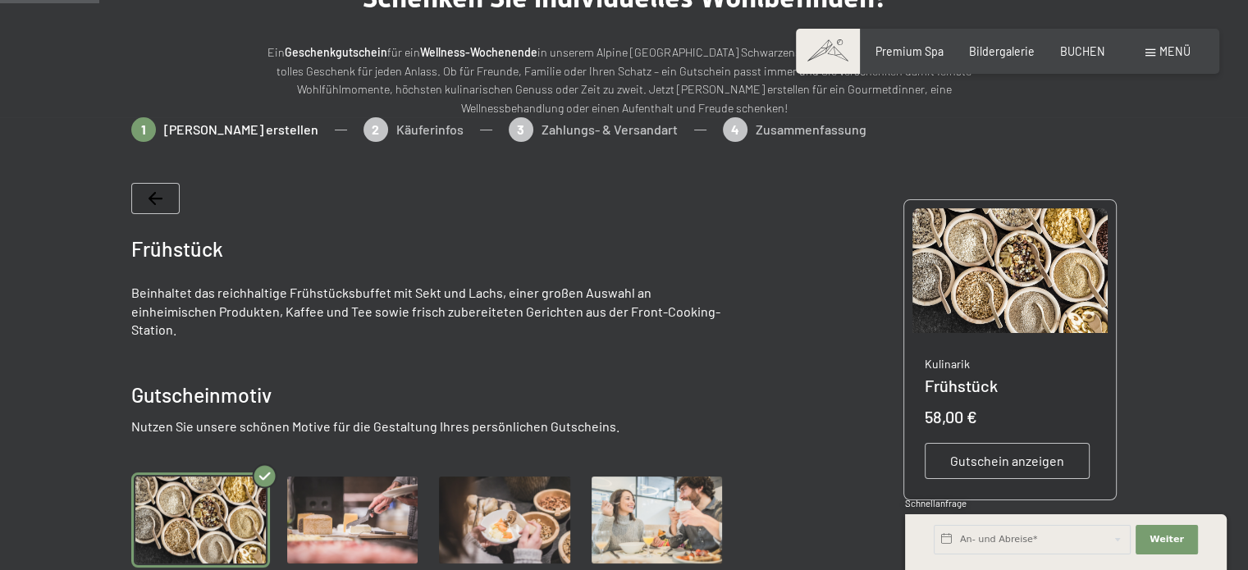
type textarea "dieser Gutschein soll euch eine kleine Freude bereiten. Lasst es euch gut gehen…"
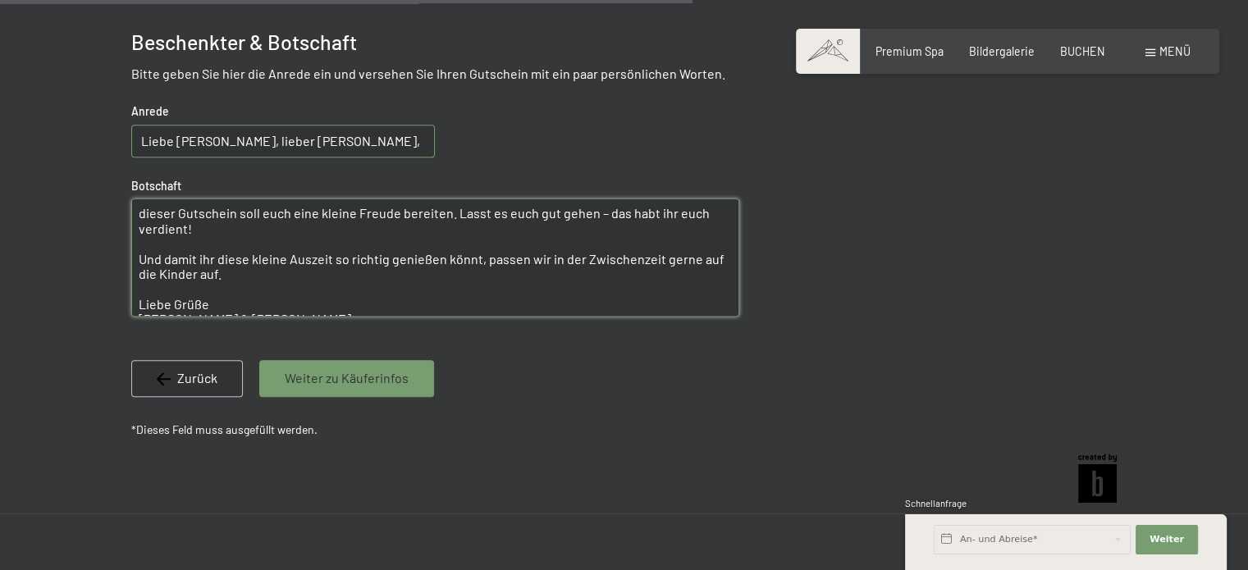
scroll to position [1149, 0]
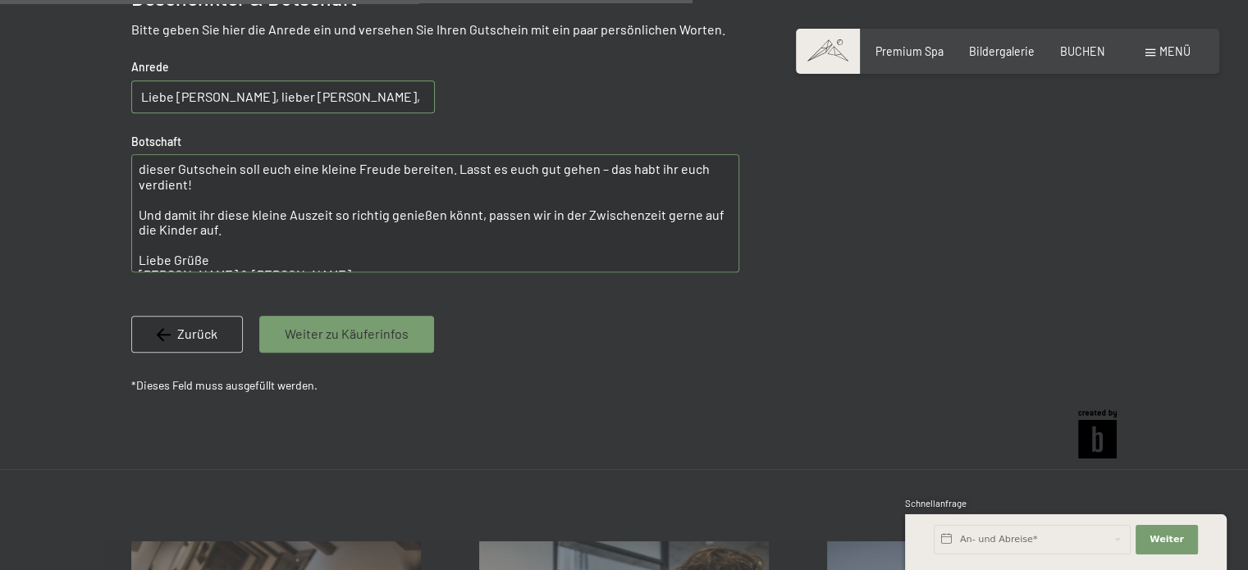
click at [330, 325] on span "Weiter zu Käuferinfos" at bounding box center [347, 334] width 124 height 18
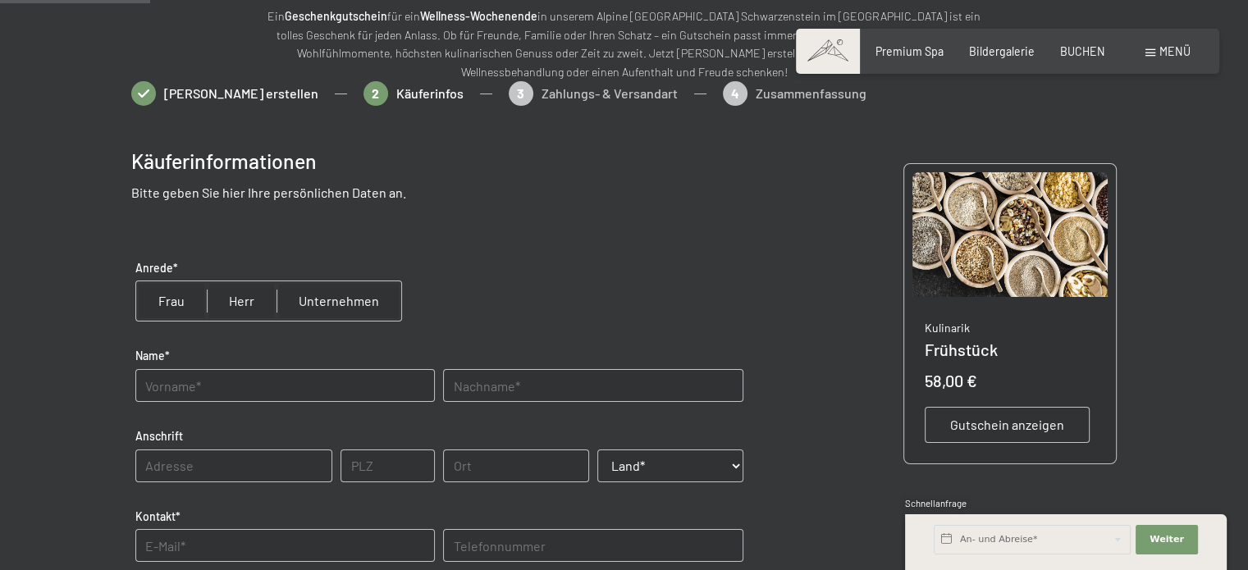
scroll to position [199, 0]
click at [825, 418] on span "Gutschein anzeigen" at bounding box center [1007, 426] width 114 height 18
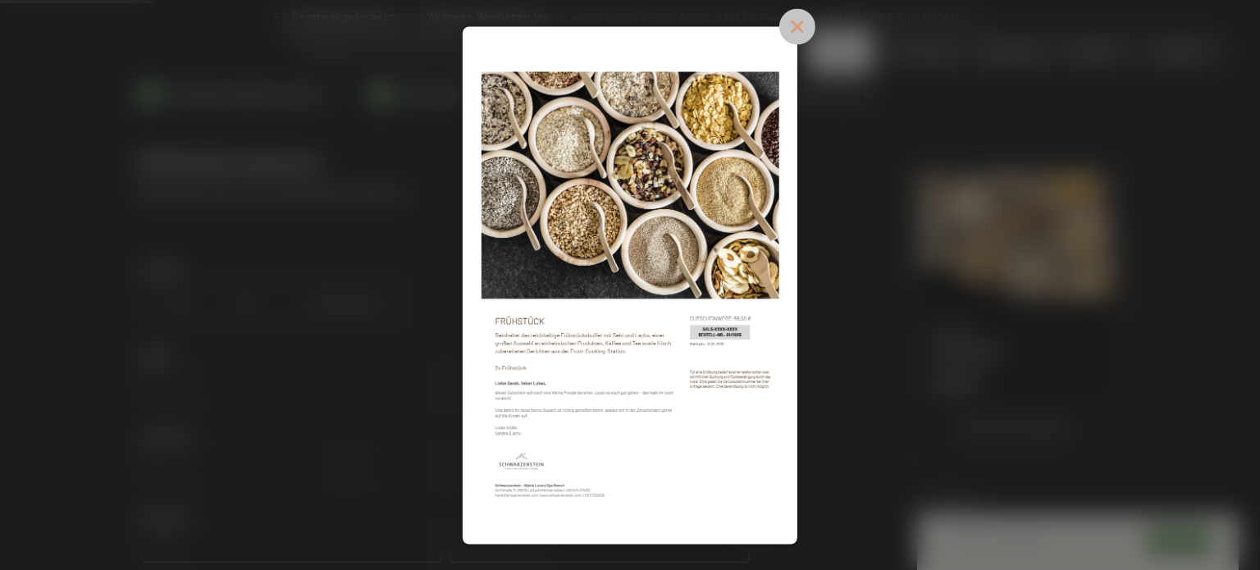
click at [802, 29] on icon at bounding box center [798, 26] width 36 height 36
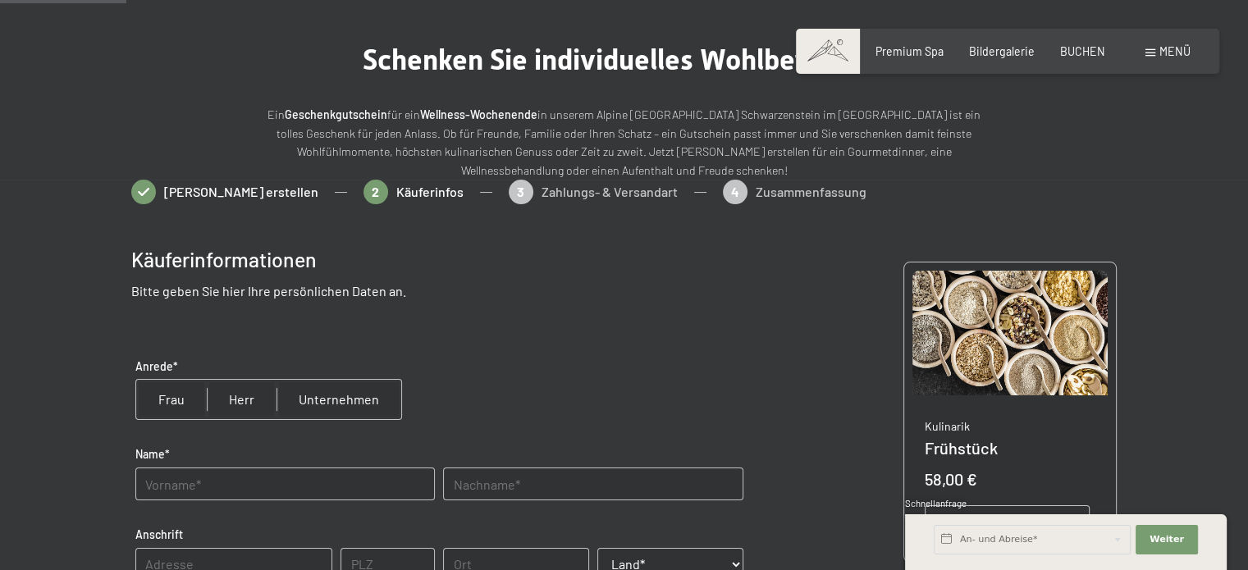
scroll to position [35, 0]
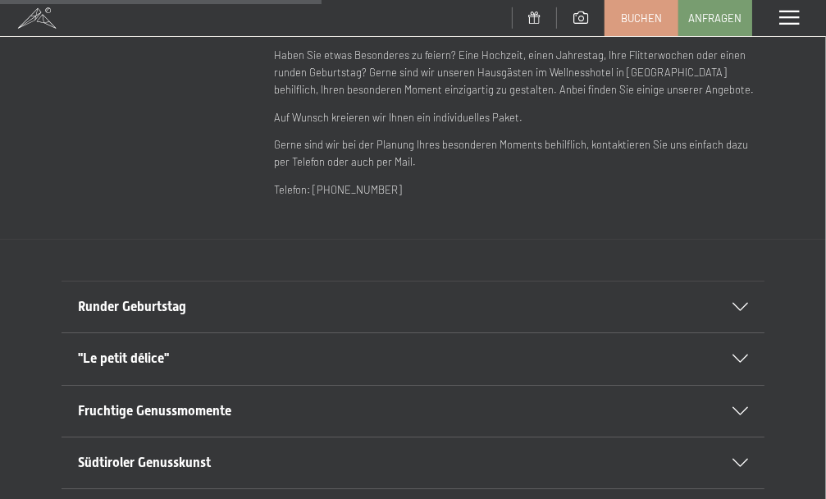
scroll to position [739, 0]
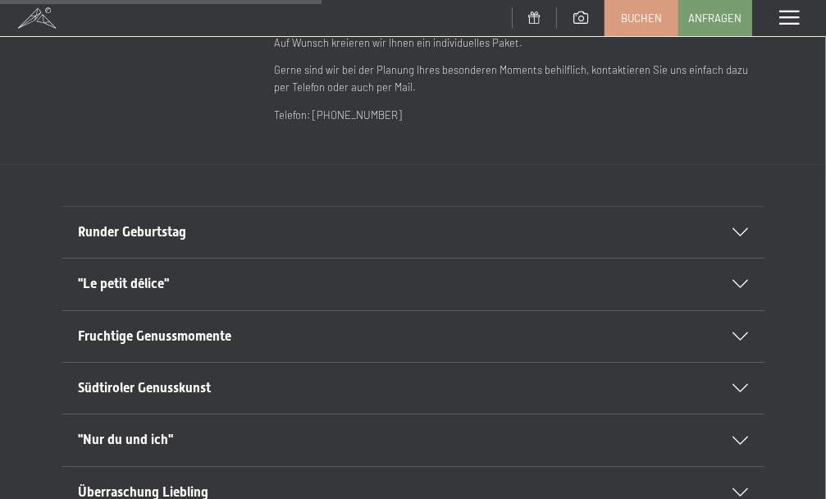
click at [197, 298] on div "Runder Geburtstag Feiern Sie Ihren runden Geburtstag (20, 30, 40, 50 ...) währe…" at bounding box center [413, 414] width 826 height 417
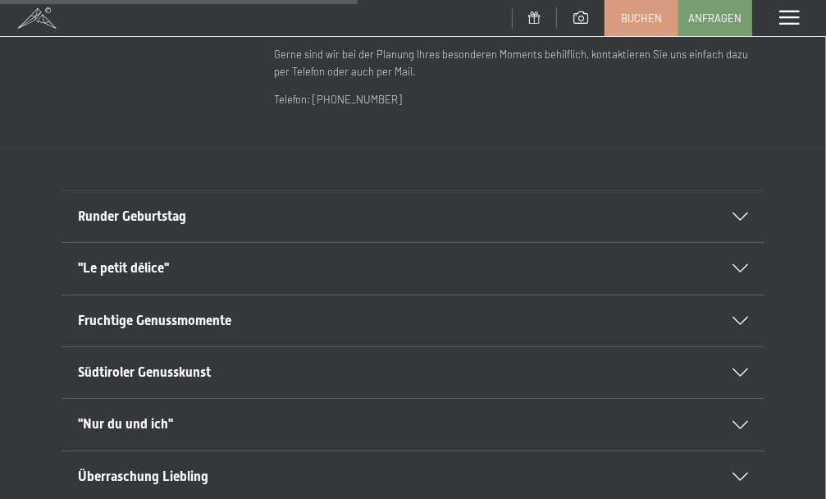
click at [181, 226] on div "Runder Geburtstag" at bounding box center [413, 216] width 670 height 51
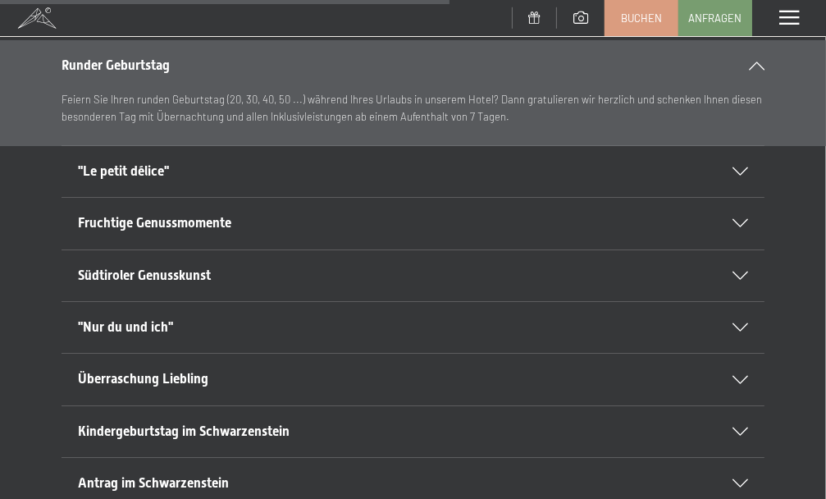
scroll to position [1067, 0]
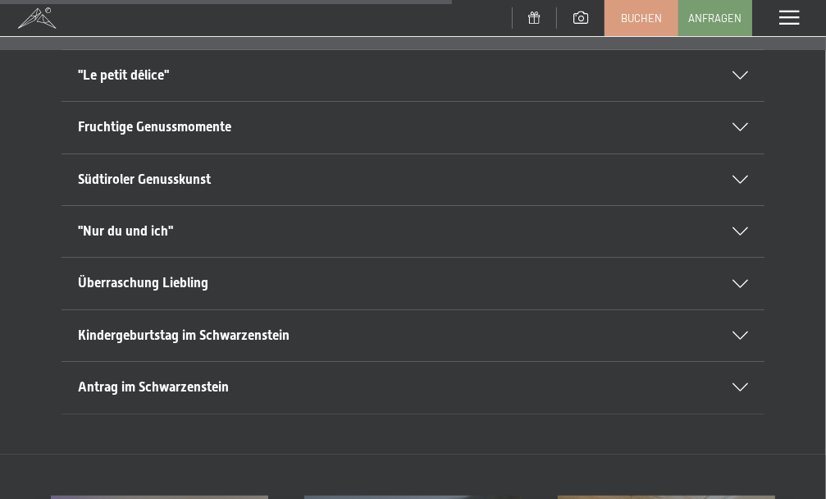
click at [209, 329] on span "Kindergeburtstag im Schwarzenstein" at bounding box center [184, 335] width 212 height 16
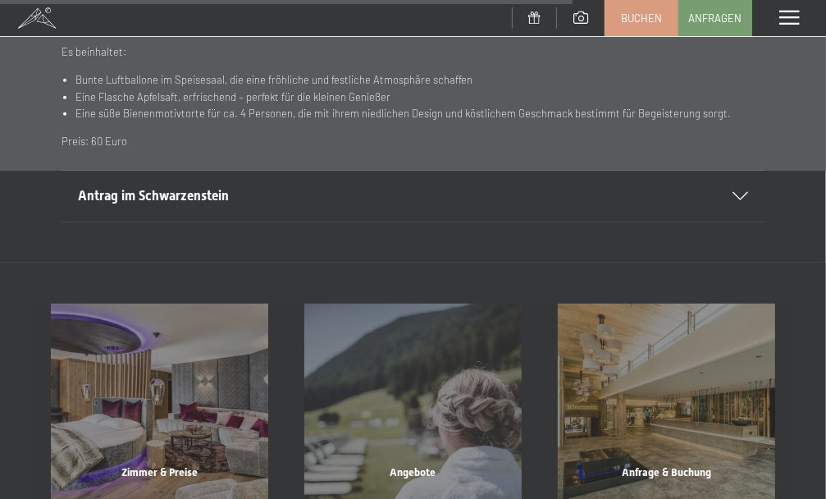
scroll to position [1395, 0]
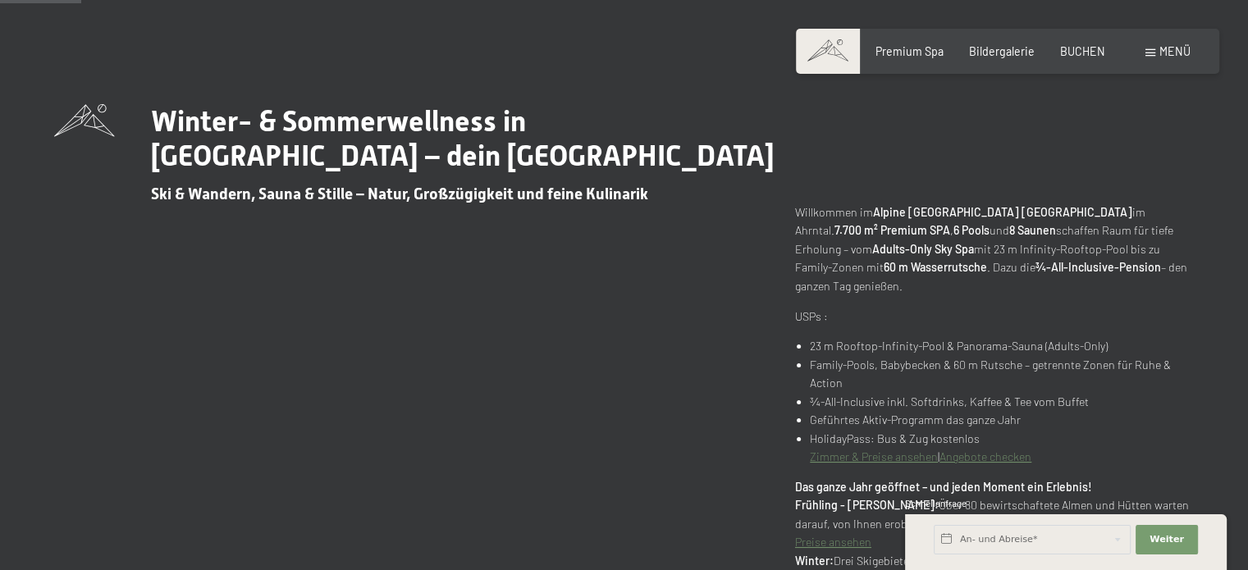
click at [1149, 46] on div "Menü" at bounding box center [1168, 51] width 45 height 16
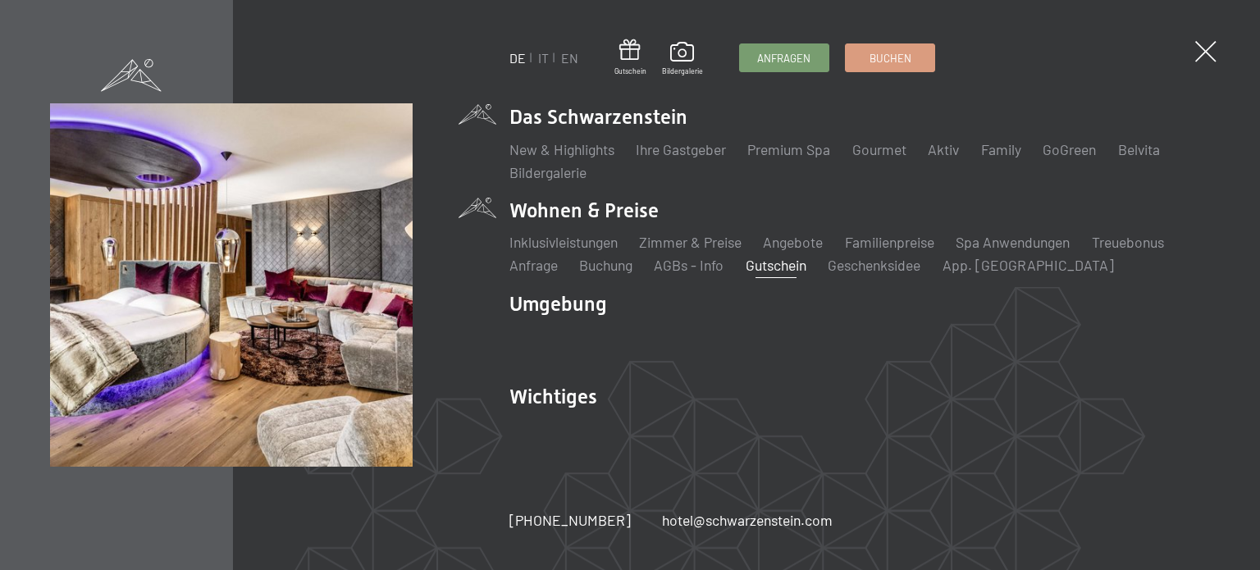
click at [764, 262] on link "Gutschein" at bounding box center [776, 265] width 61 height 18
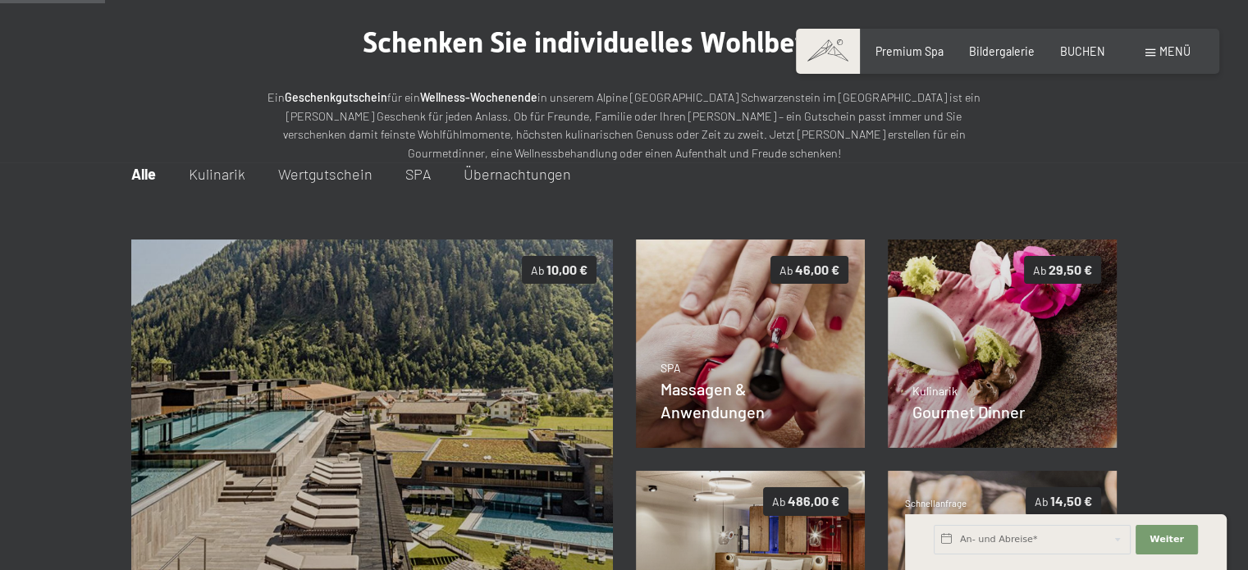
scroll to position [117, 0]
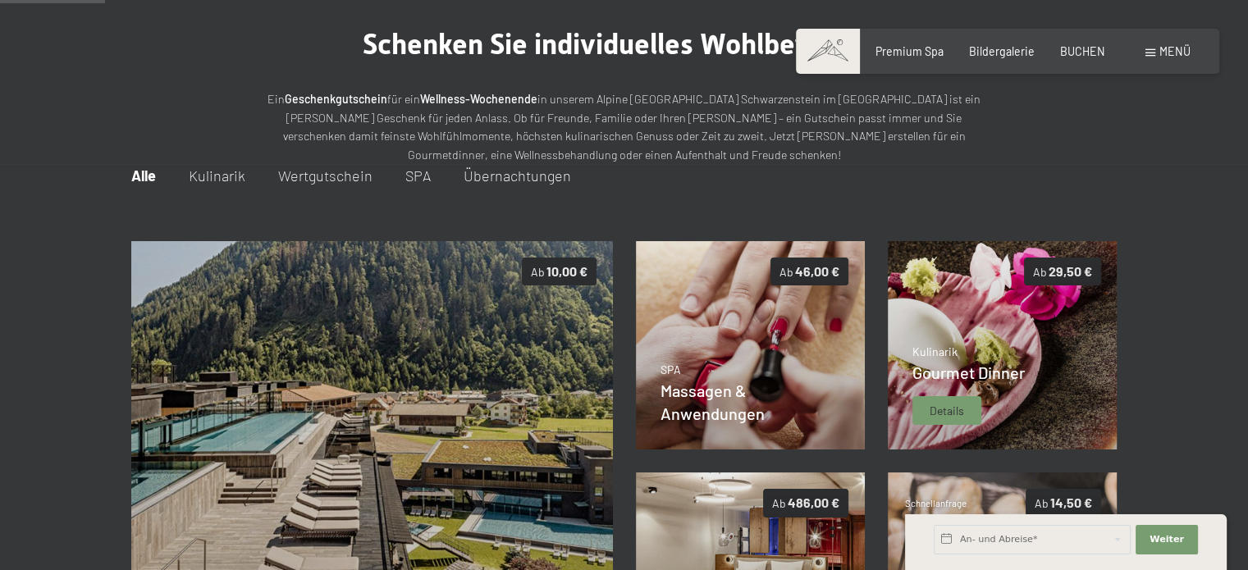
click at [995, 288] on img at bounding box center [1003, 345] width 230 height 209
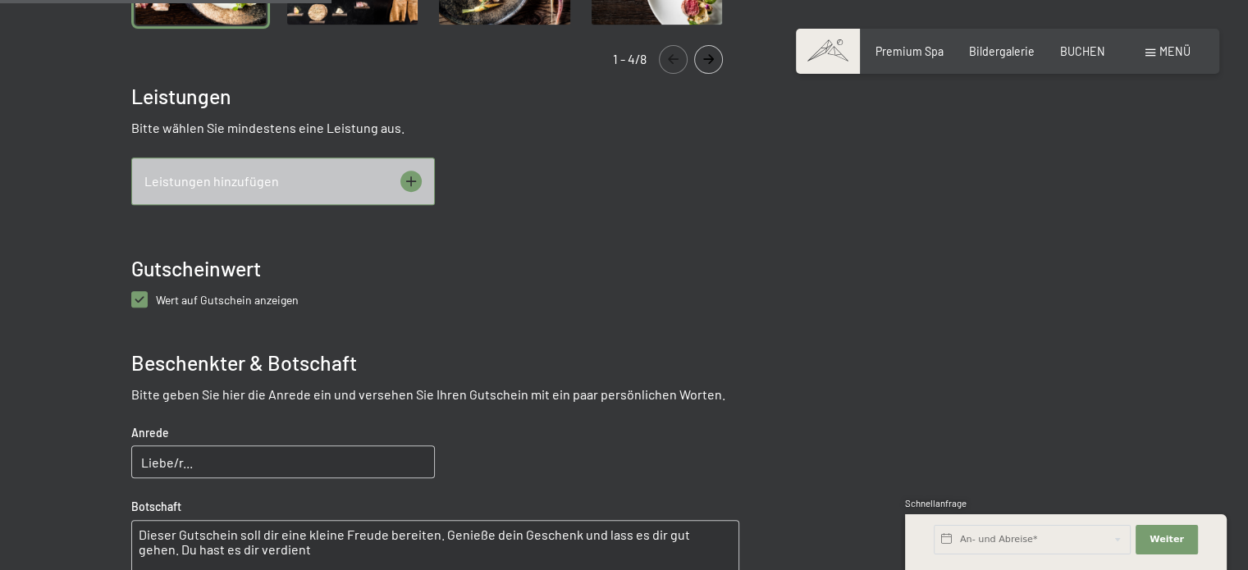
scroll to position [528, 0]
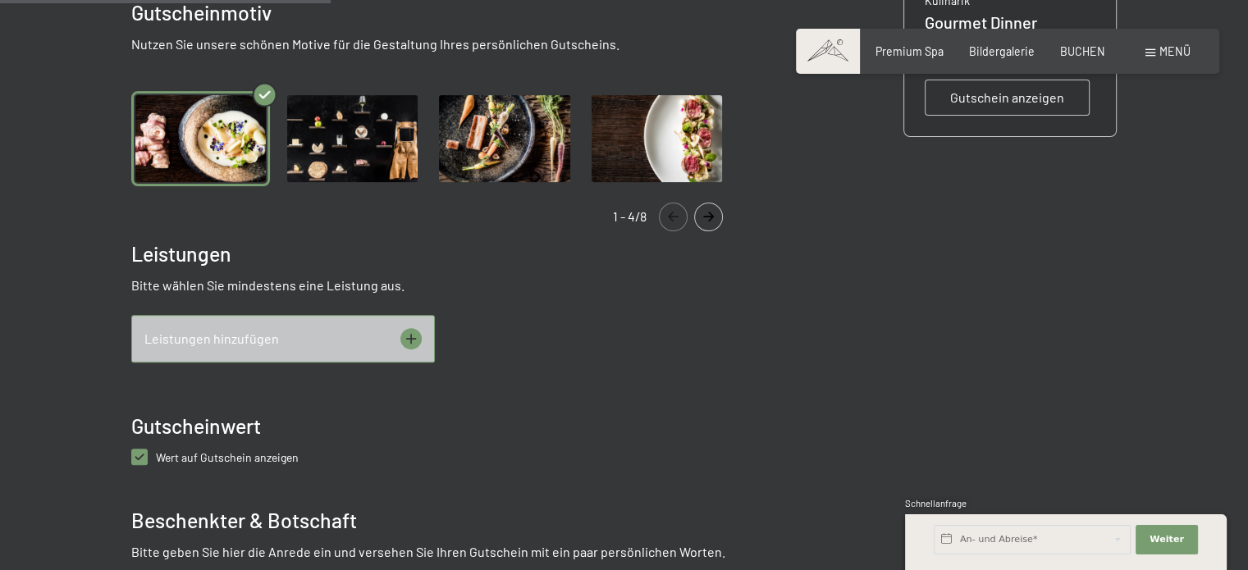
click at [410, 337] on icon at bounding box center [410, 338] width 21 height 21
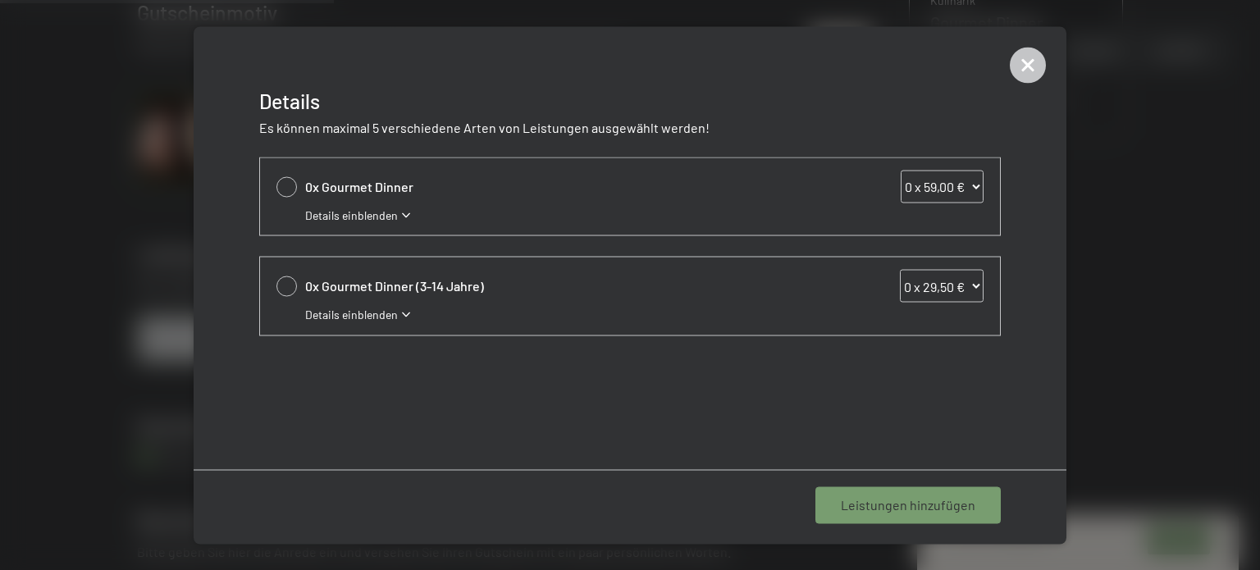
click at [945, 188] on select "0 x 59,00 € 1 x 59,00 € 2 x 59,00 € 3 x 59,00 € 4 x 59,00 € 5 x 59,00 € 6 x 59,…" at bounding box center [942, 186] width 83 height 33
select select "2"
click at [901, 170] on select "0 x 59,00 € 1 x 59,00 € 2 x 59,00 € 3 x 59,00 € 4 x 59,00 € 5 x 59,00 € 6 x 59,…" at bounding box center [942, 186] width 83 height 33
click at [1034, 71] on icon at bounding box center [1028, 65] width 36 height 36
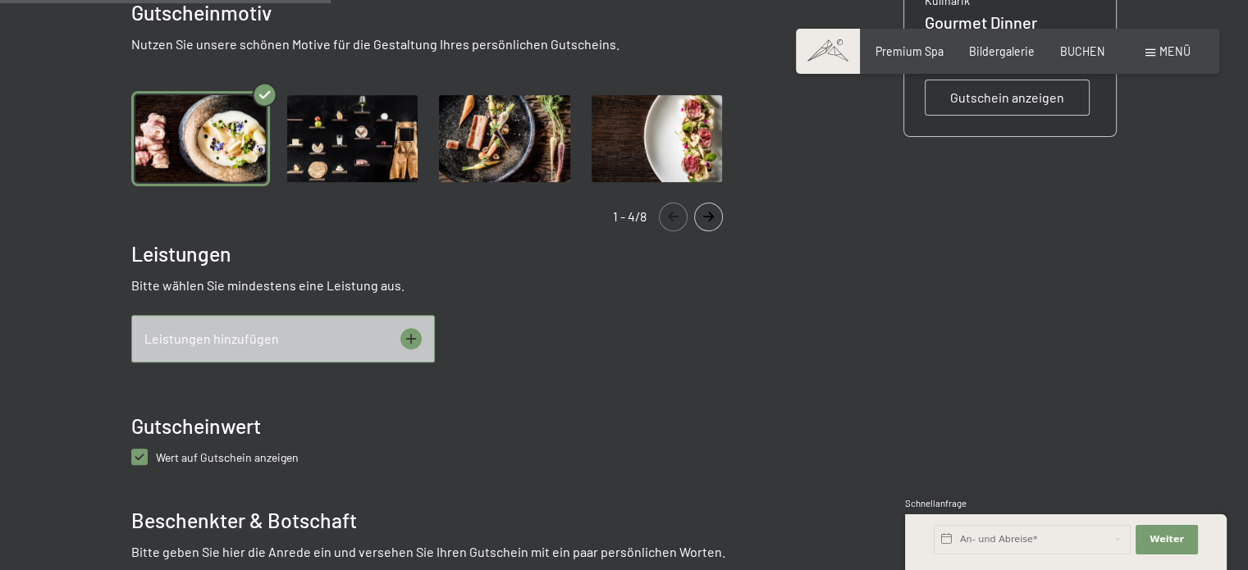
click at [710, 138] on img "Gallery" at bounding box center [657, 138] width 139 height 95
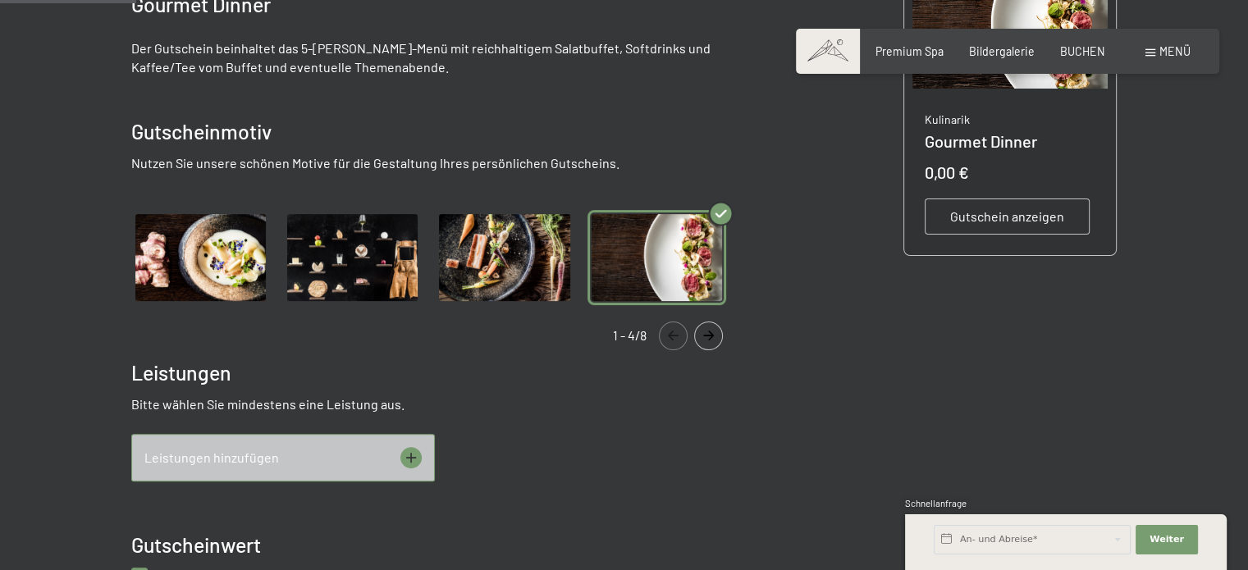
scroll to position [199, 0]
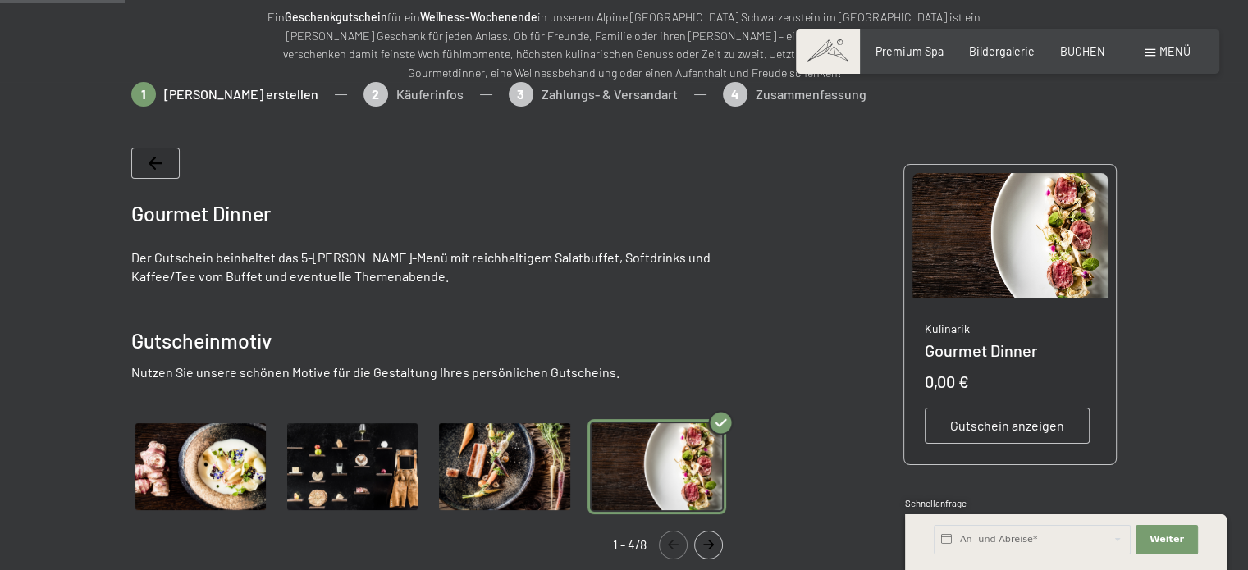
click at [508, 482] on img "Gallery" at bounding box center [504, 466] width 139 height 95
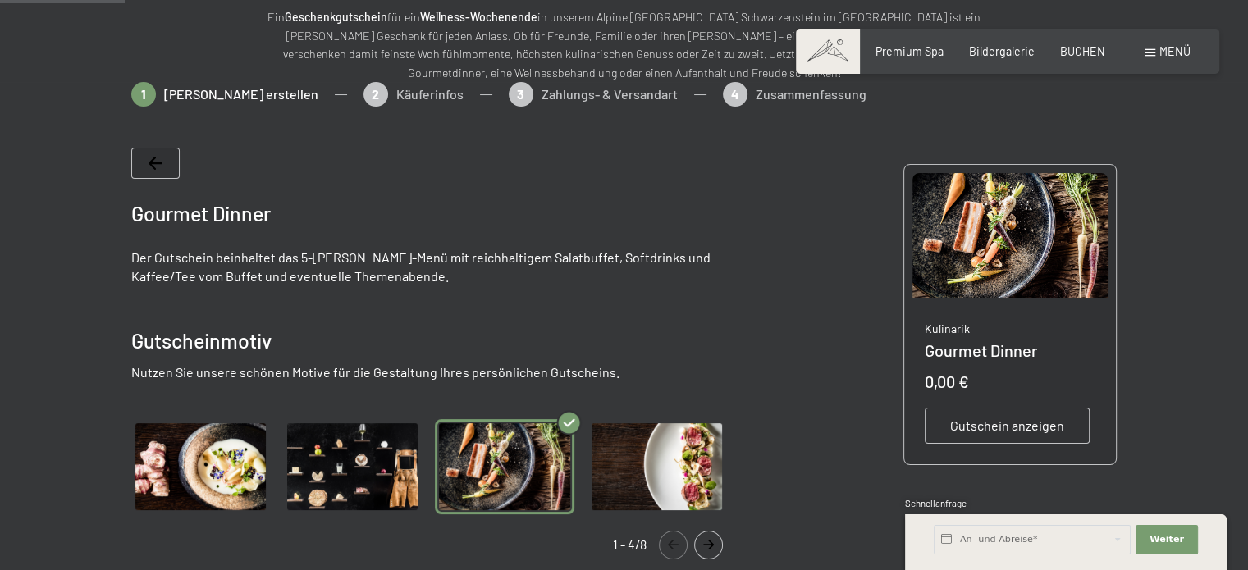
click at [323, 485] on img "Gallery" at bounding box center [352, 466] width 139 height 95
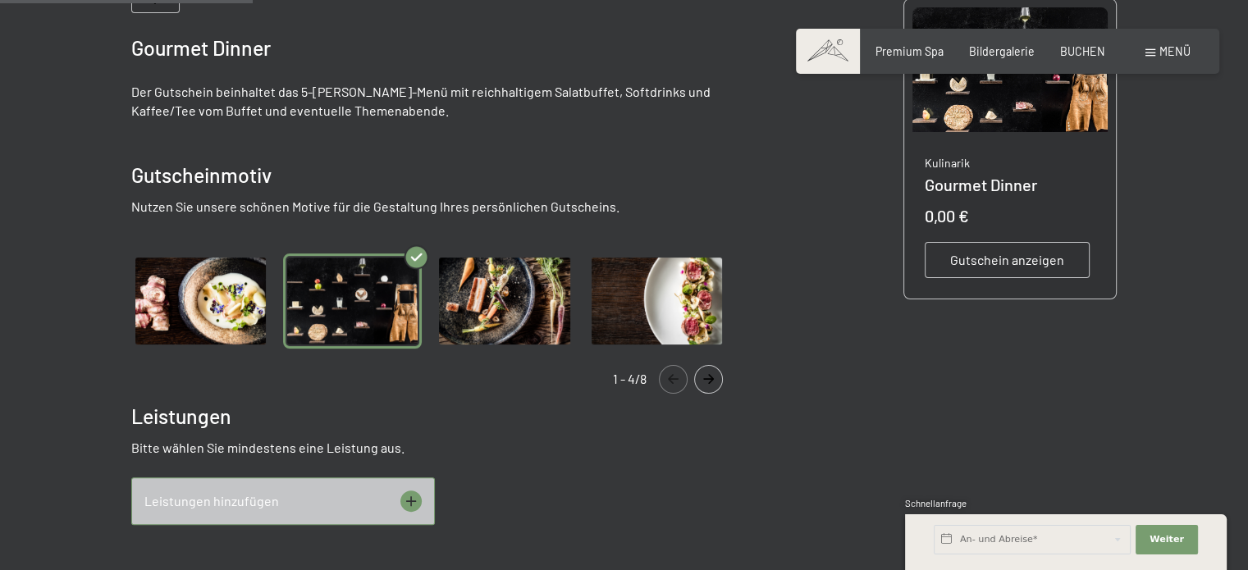
scroll to position [410, 0]
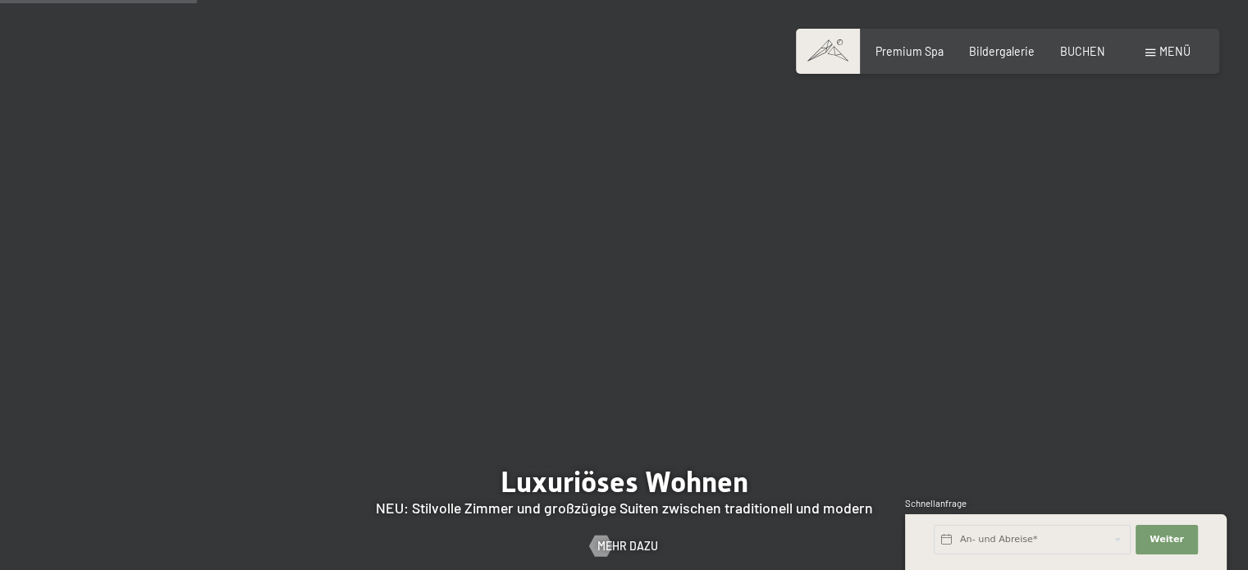
scroll to position [1395, 0]
